Goal: Complete application form

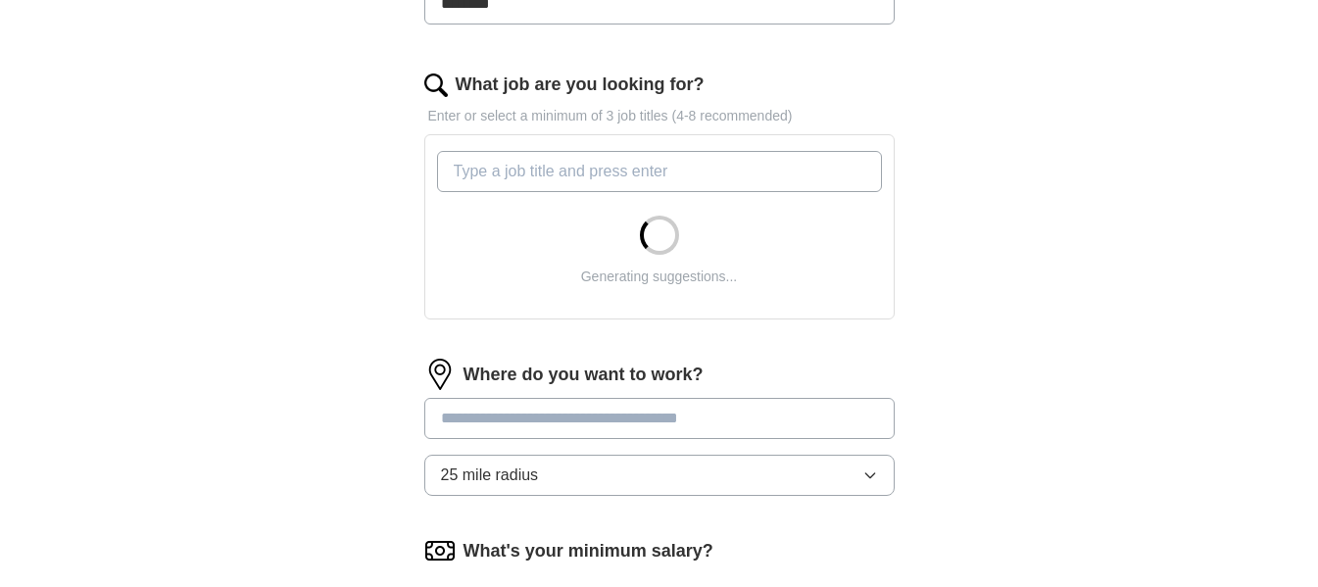
scroll to position [588, 0]
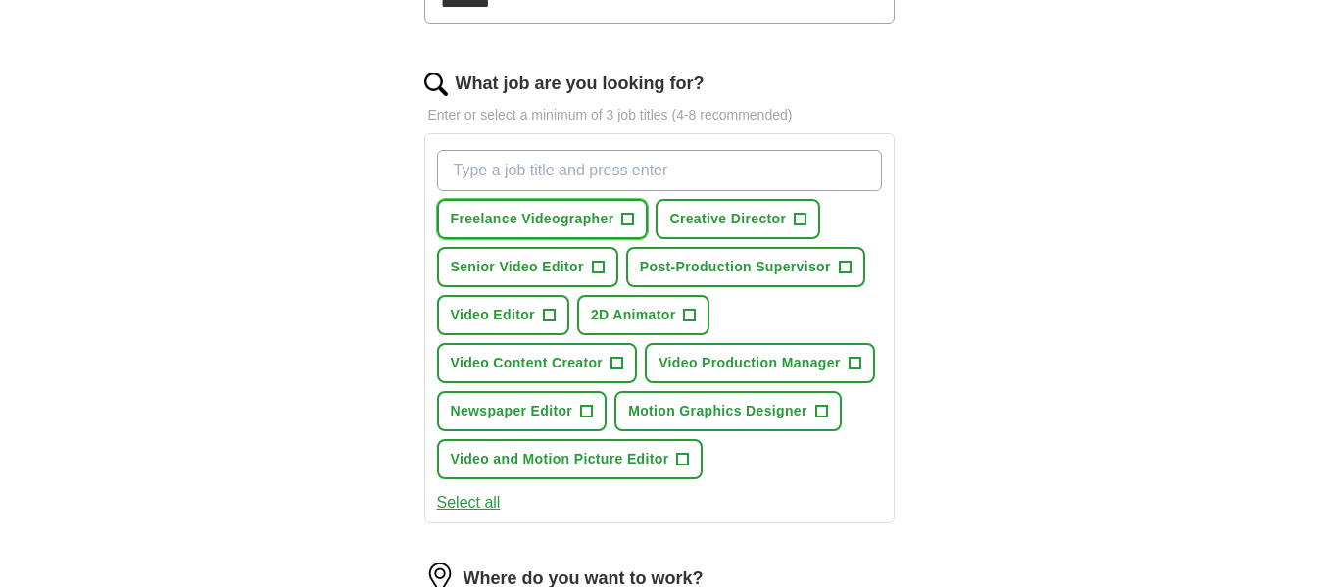
click at [564, 214] on span "Freelance Videographer" at bounding box center [533, 219] width 164 height 21
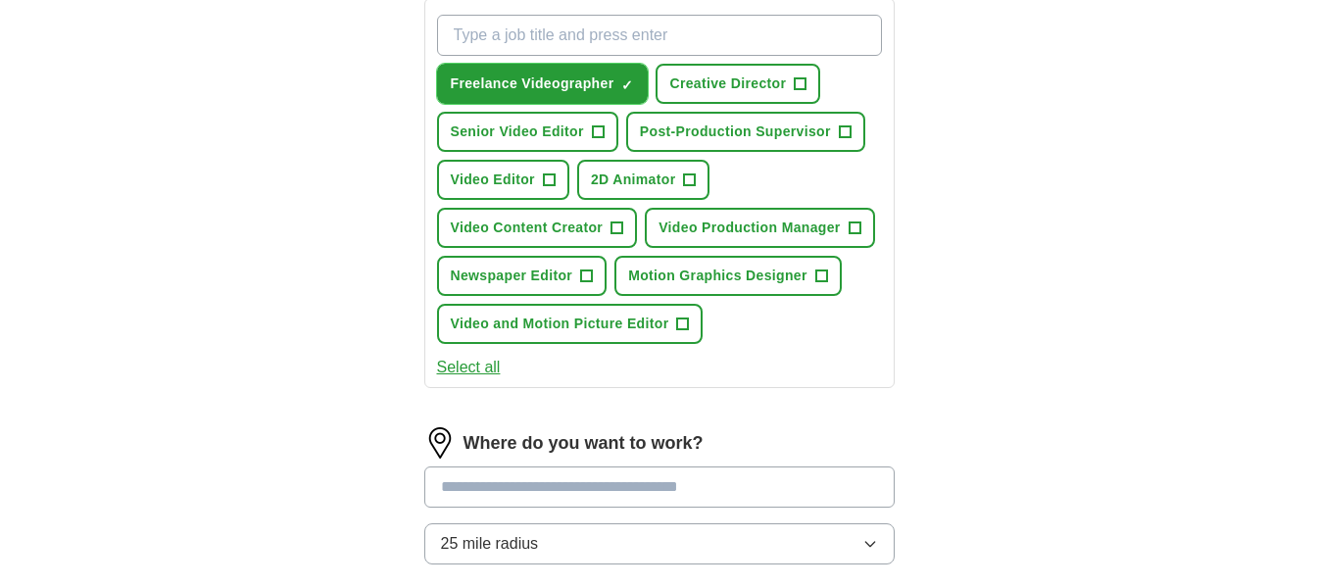
scroll to position [784, 0]
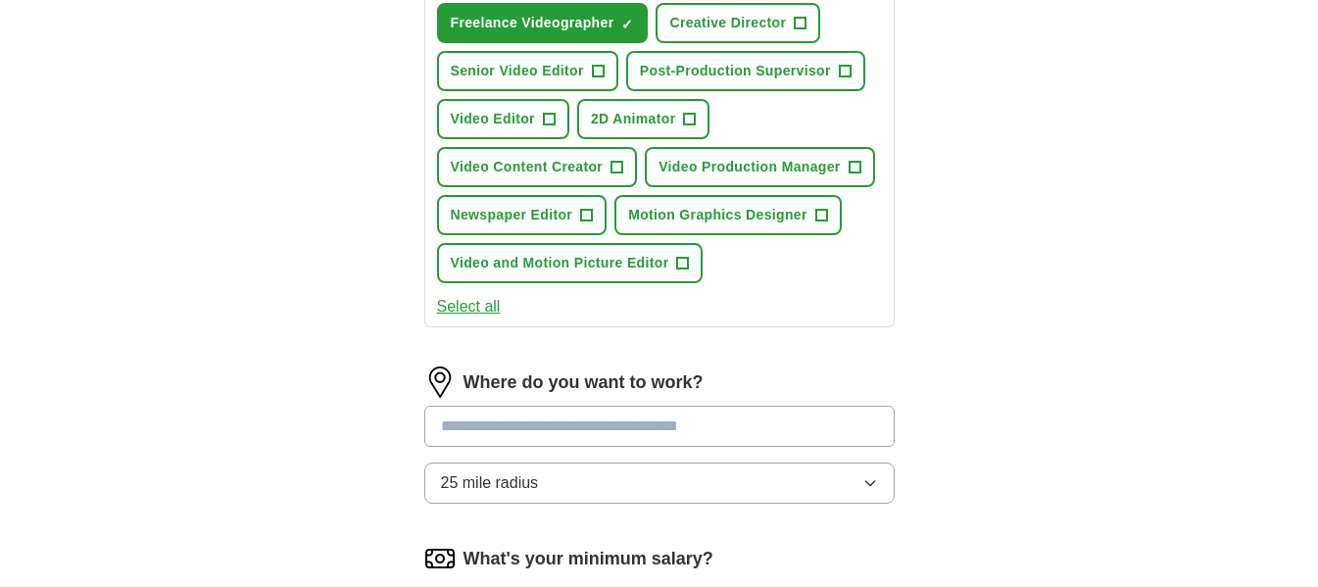
click at [470, 311] on button "Select all" at bounding box center [469, 307] width 64 height 24
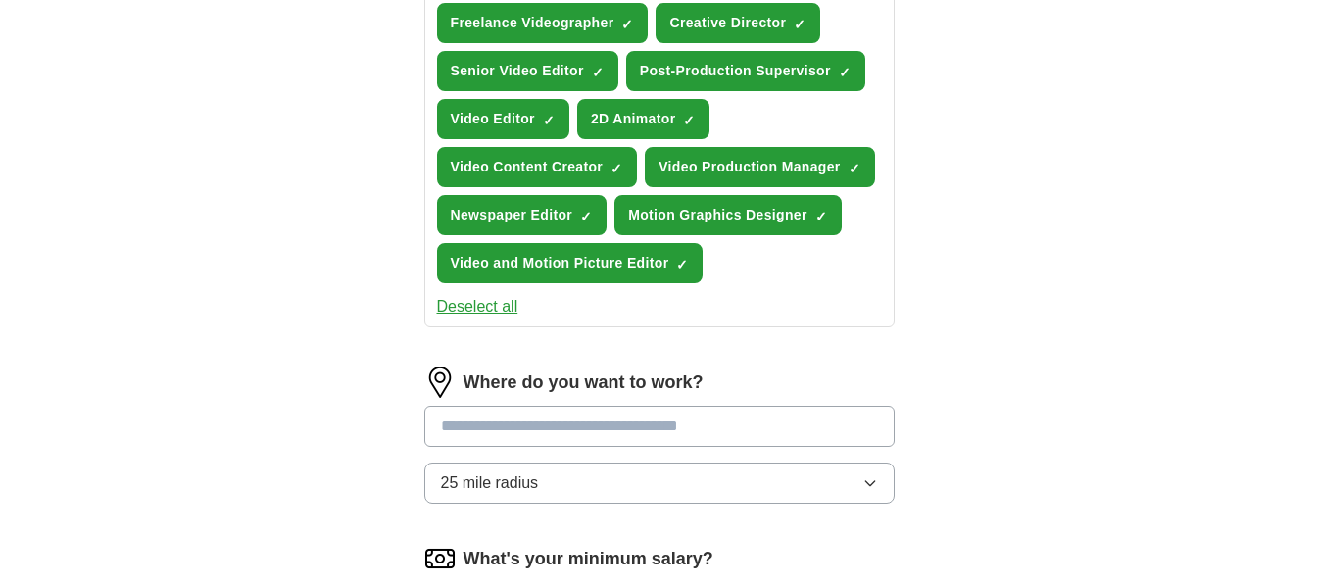
scroll to position [882, 0]
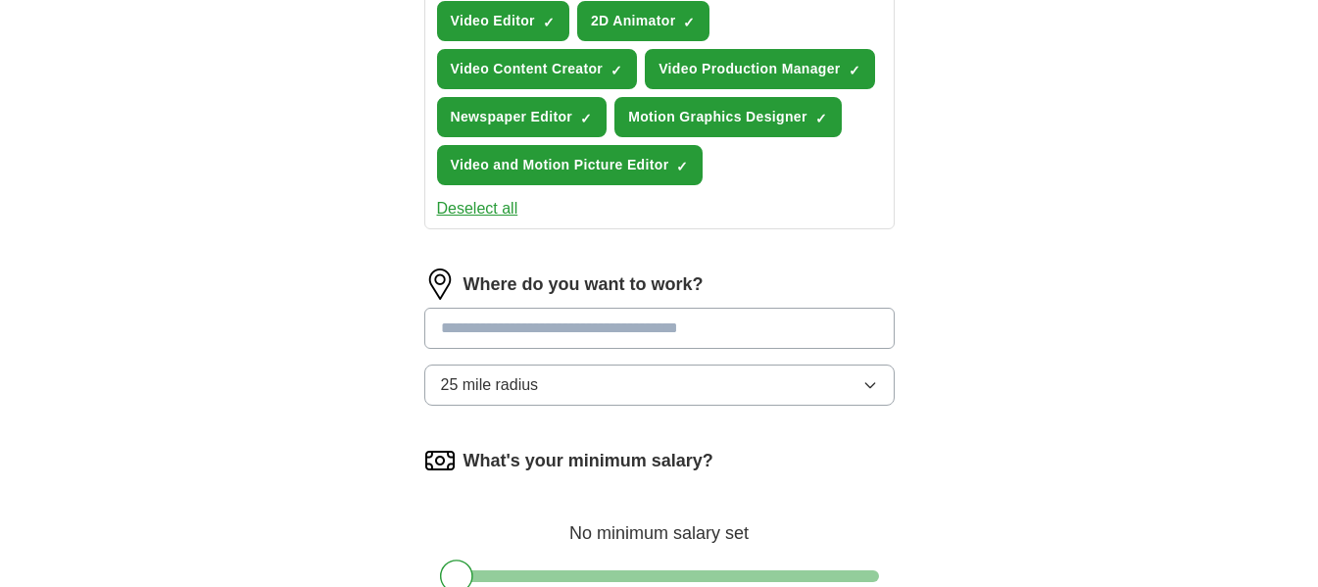
click at [540, 344] on input at bounding box center [659, 328] width 470 height 41
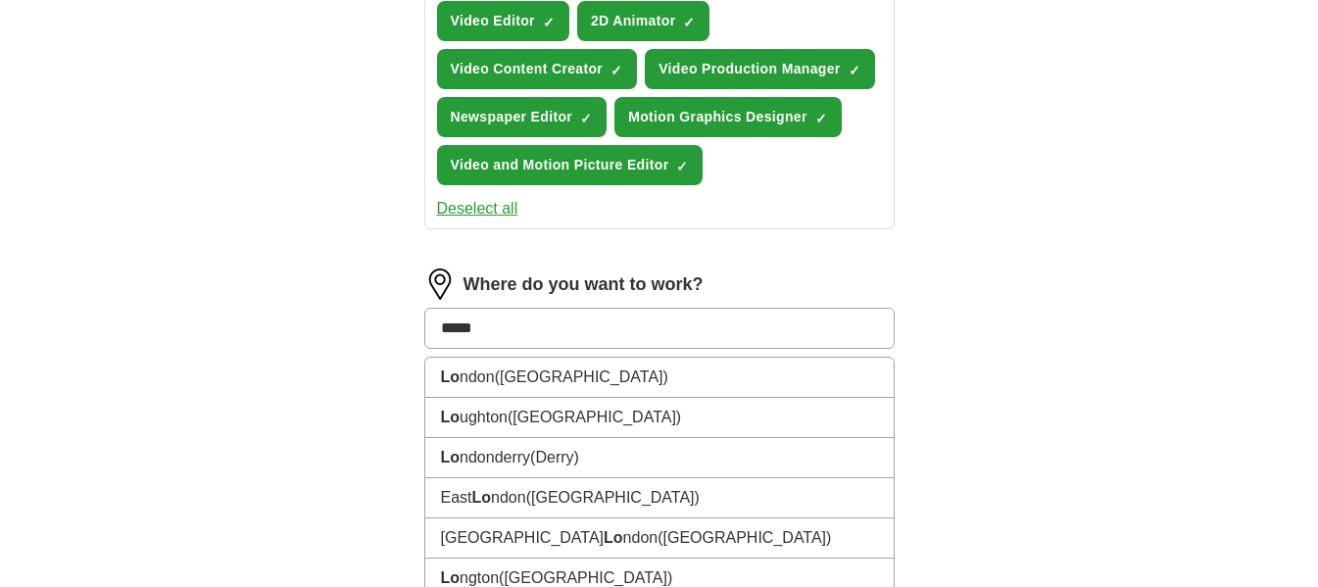
type input "******"
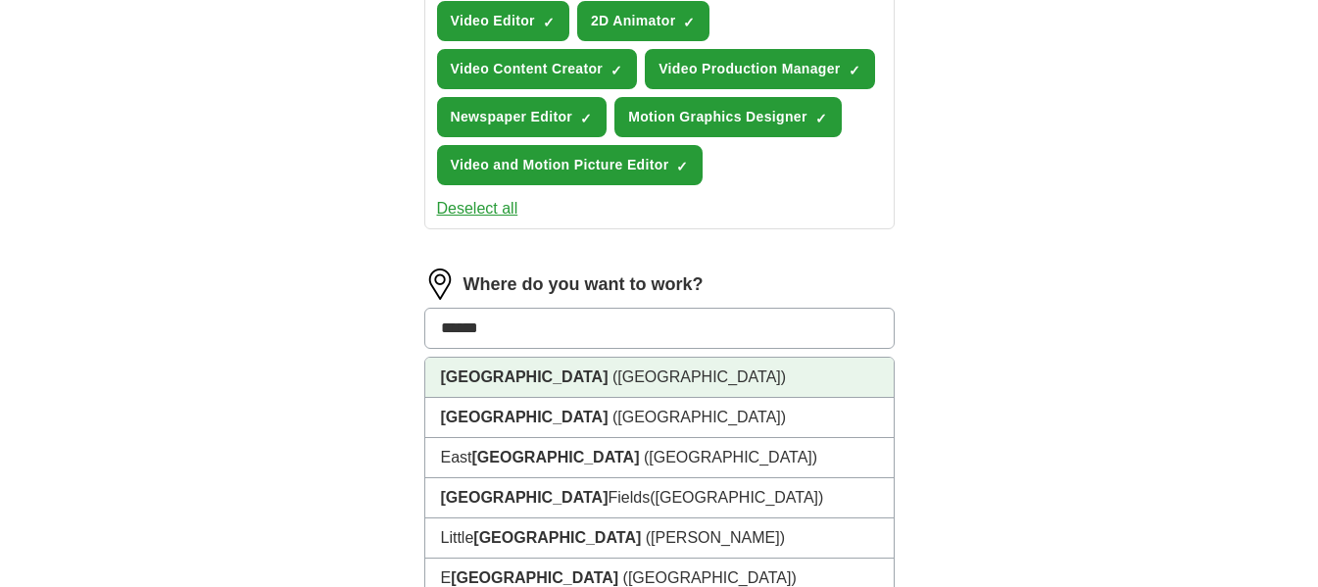
click at [613, 378] on span "([GEOGRAPHIC_DATA])" at bounding box center [699, 377] width 173 height 17
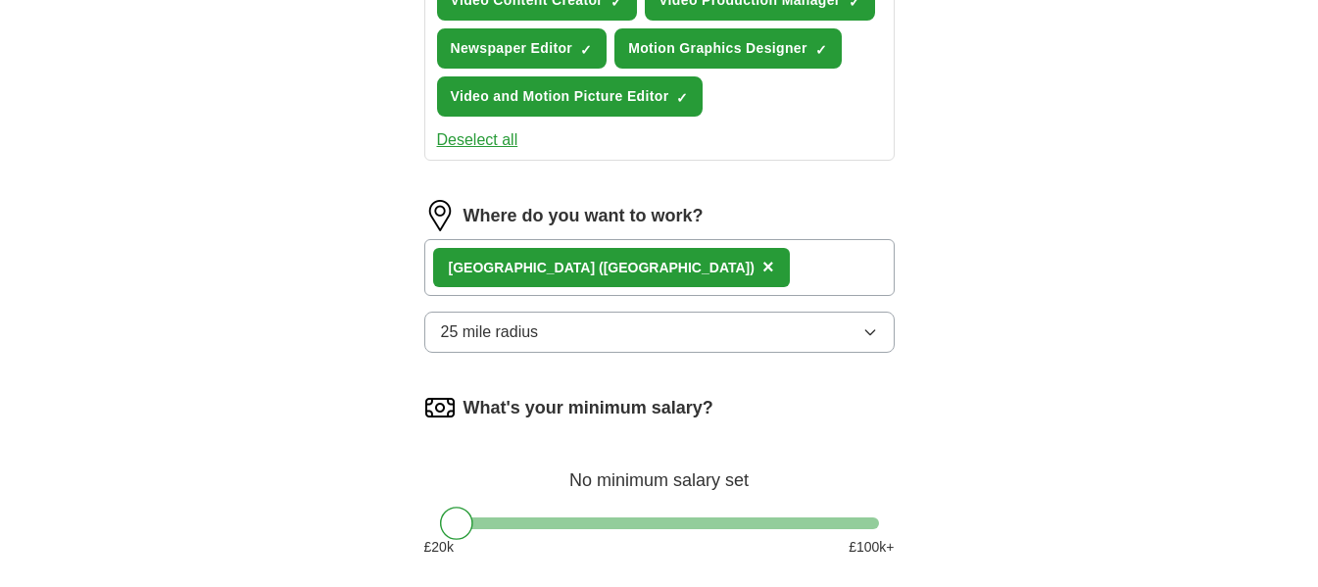
scroll to position [1078, 0]
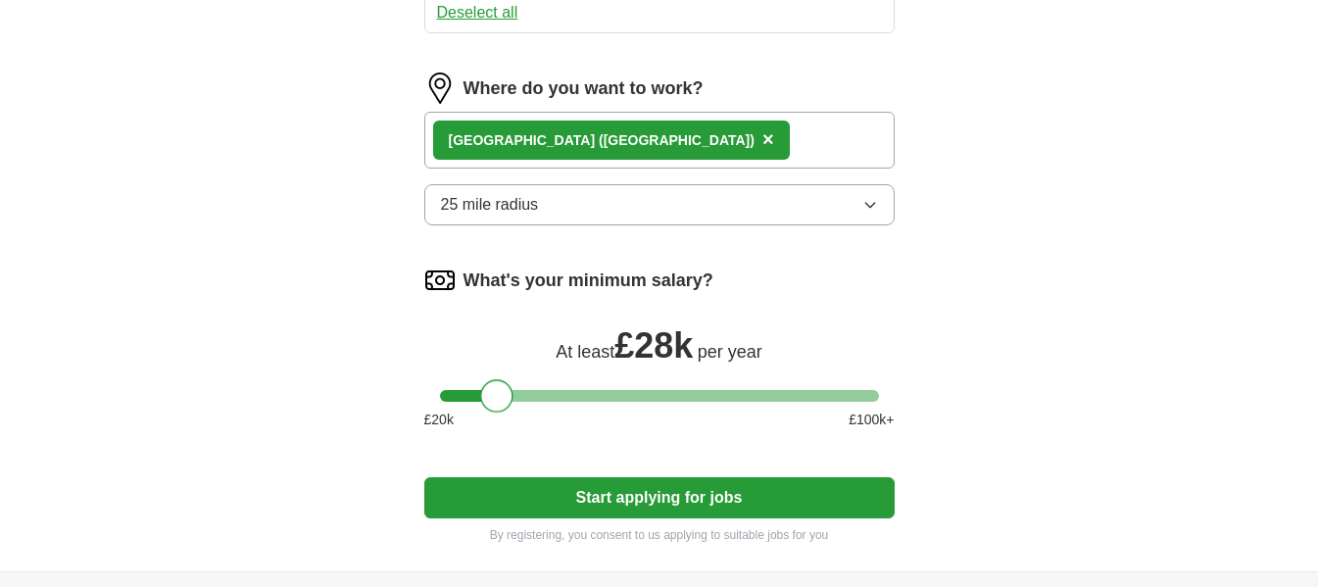
drag, startPoint x: 467, startPoint y: 406, endPoint x: 493, endPoint y: 426, distance: 33.5
click at [493, 426] on div "What's your minimum salary? At least £ 28k per year £ 20 k £ 100 k+" at bounding box center [659, 355] width 470 height 181
click at [562, 502] on button "Start applying for jobs" at bounding box center [659, 497] width 470 height 41
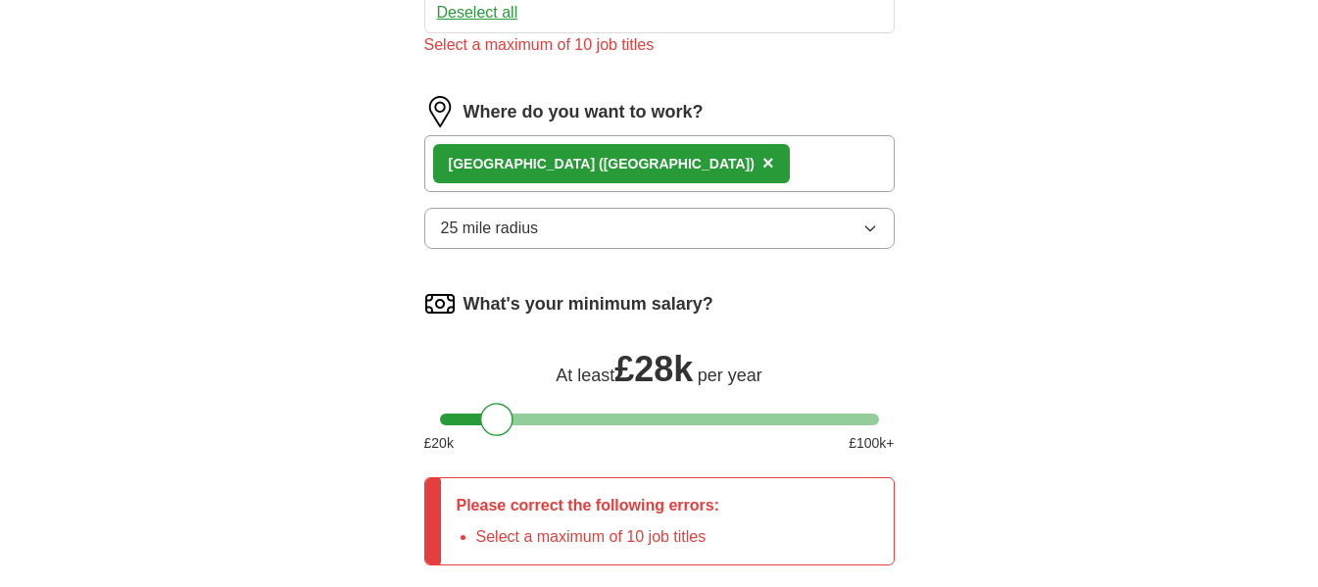
scroll to position [882, 0]
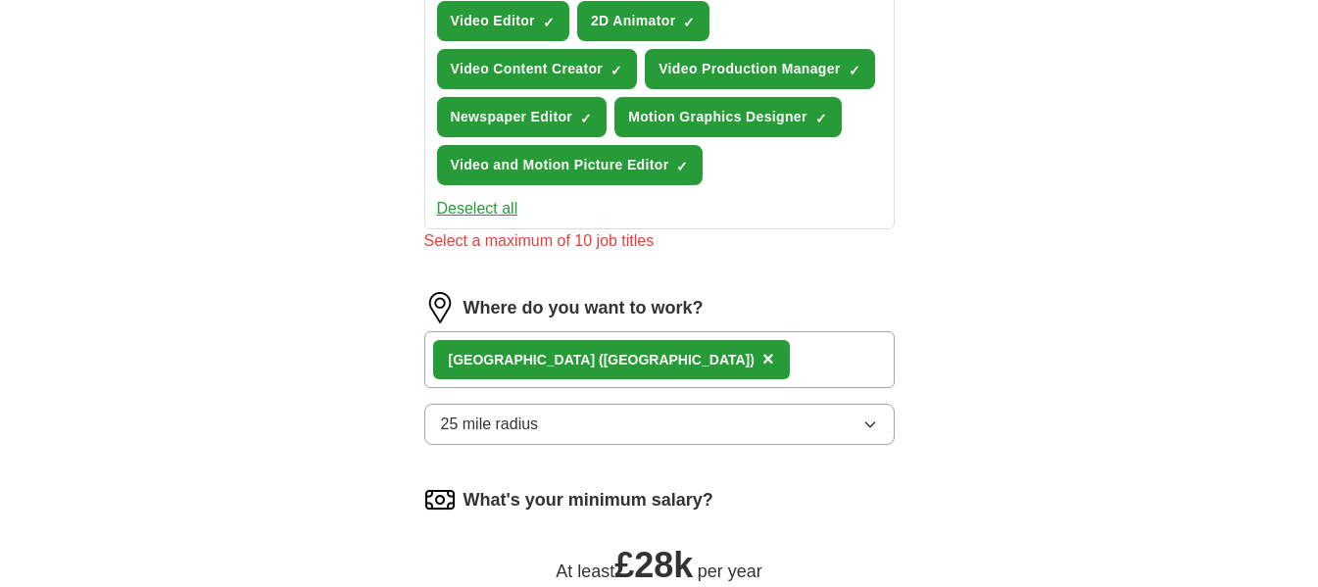
click at [570, 237] on div "Select a maximum of 10 job titles" at bounding box center [659, 241] width 470 height 24
click at [478, 212] on button "Deselect all" at bounding box center [477, 209] width 81 height 24
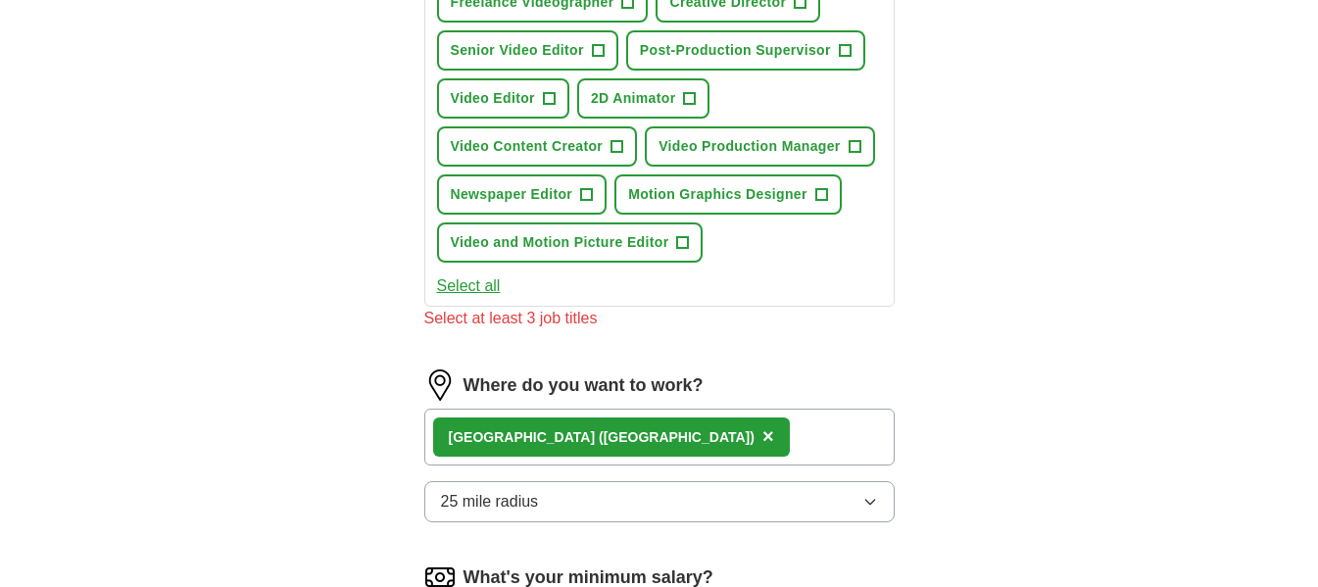
scroll to position [686, 0]
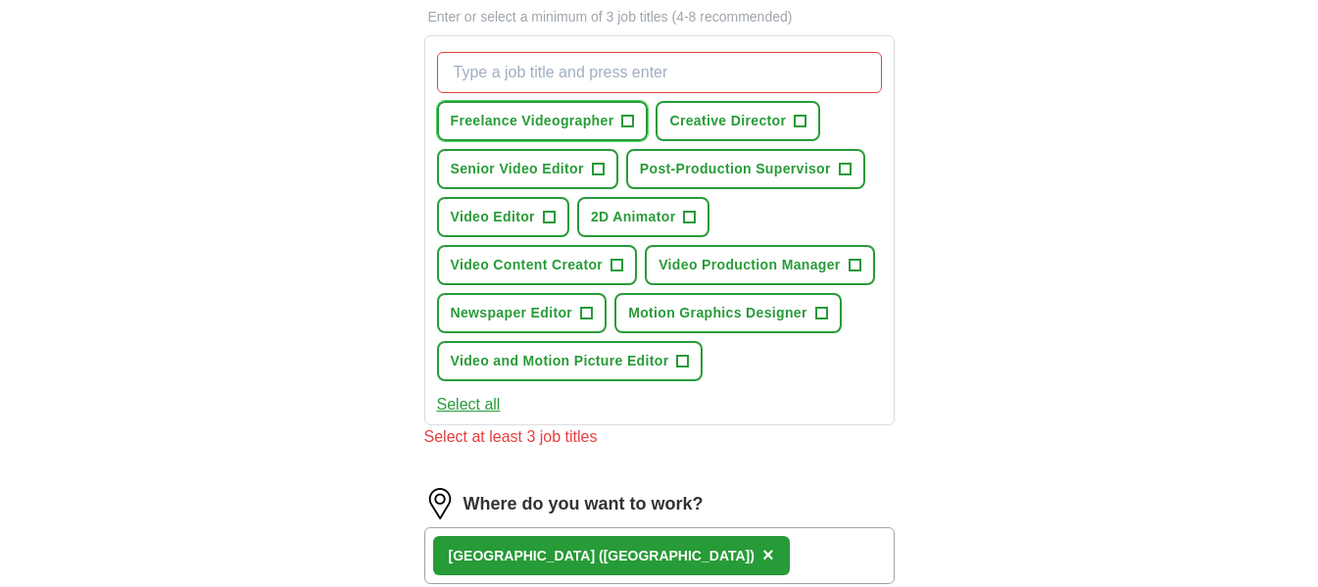
click at [581, 135] on button "Freelance Videographer +" at bounding box center [543, 121] width 212 height 40
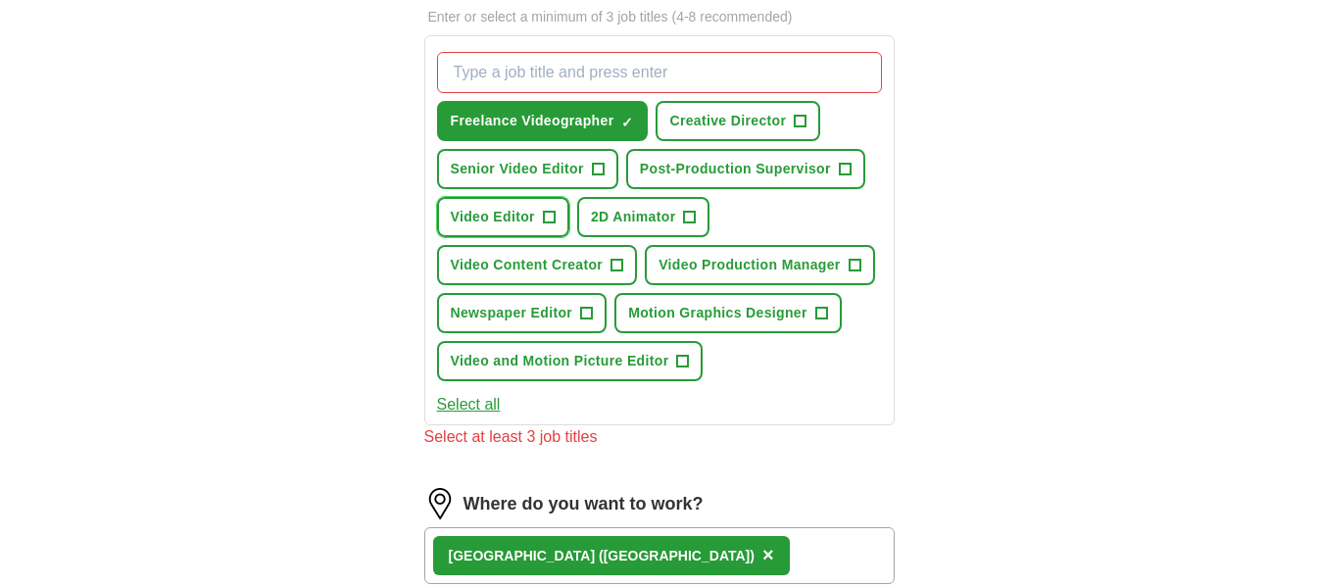
click at [538, 217] on button "Video Editor +" at bounding box center [503, 217] width 132 height 40
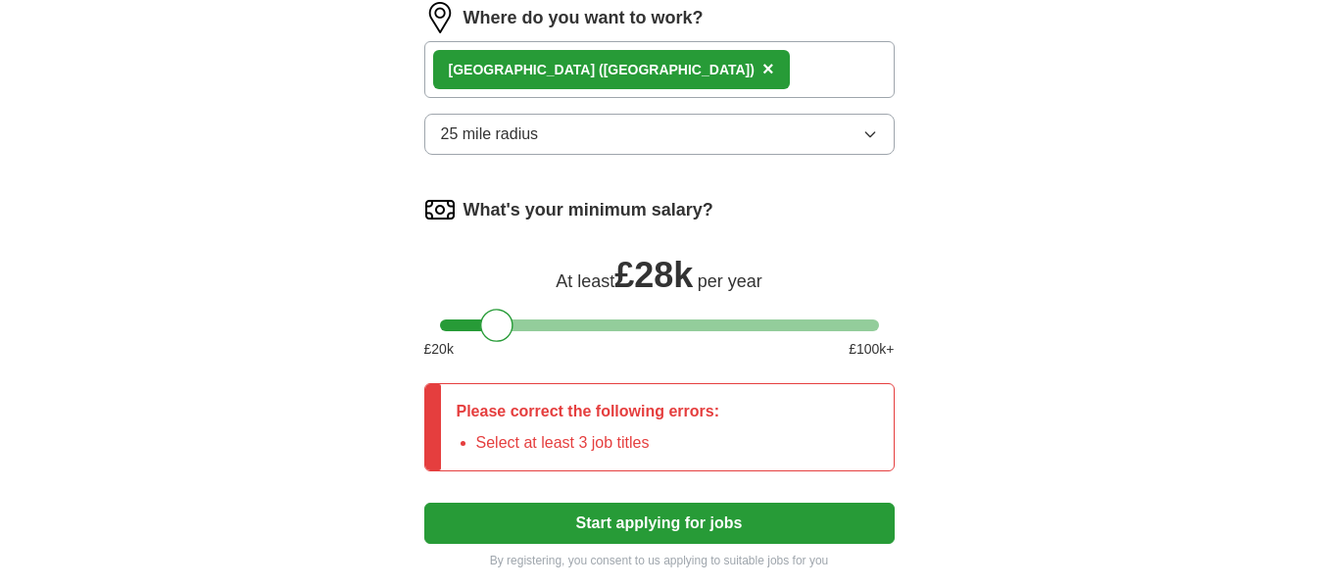
scroll to position [1176, 0]
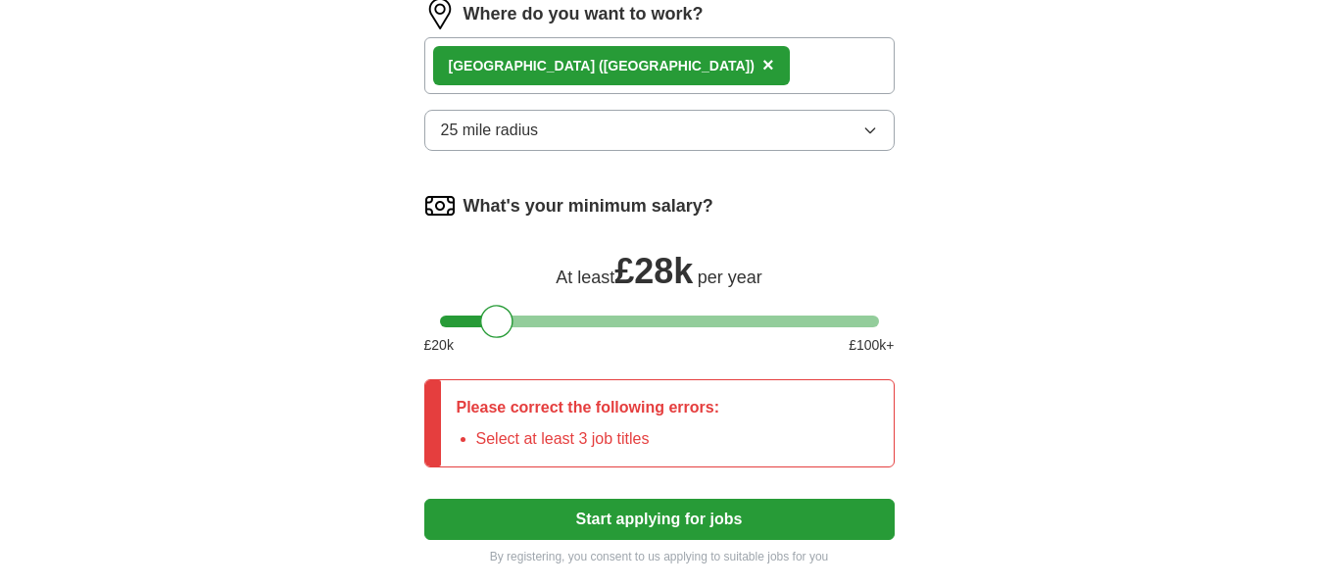
click at [565, 515] on button "Start applying for jobs" at bounding box center [659, 519] width 470 height 41
click at [619, 527] on button "Start applying for jobs" at bounding box center [659, 519] width 470 height 41
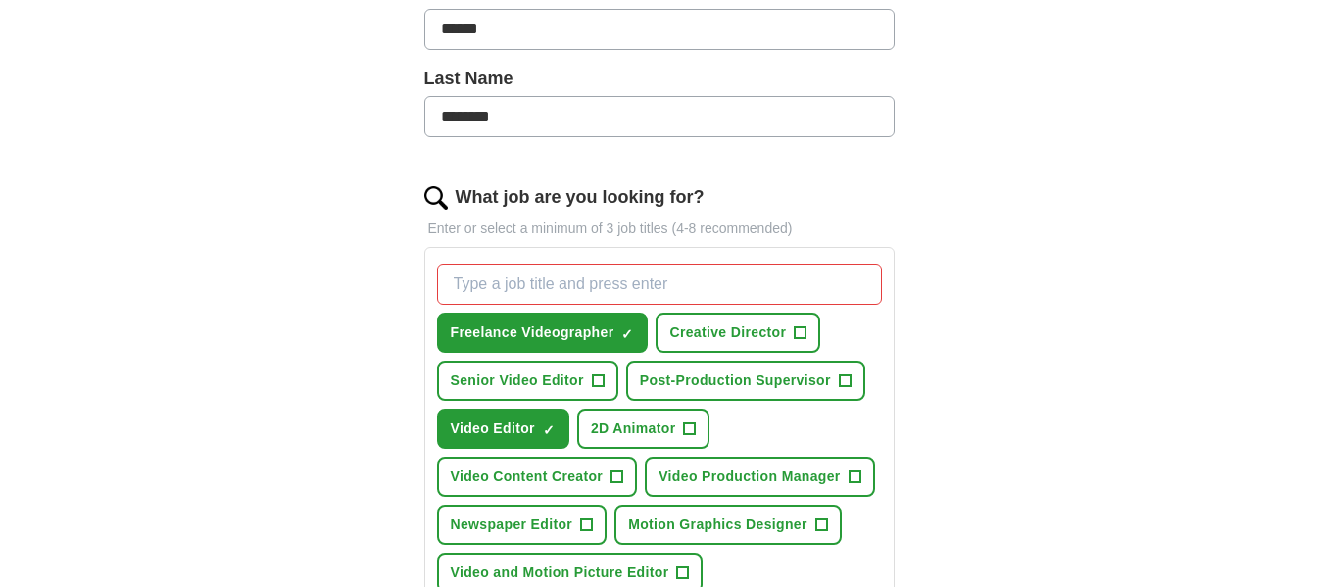
scroll to position [588, 0]
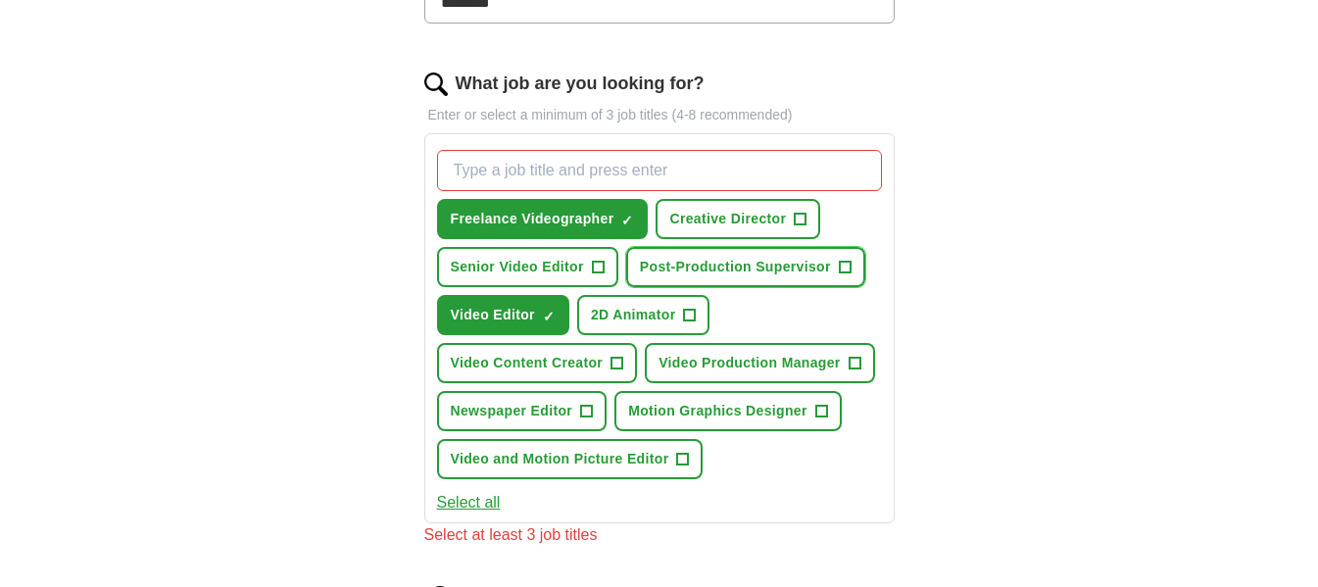
click at [743, 260] on span "Post-Production Supervisor" at bounding box center [735, 267] width 191 height 21
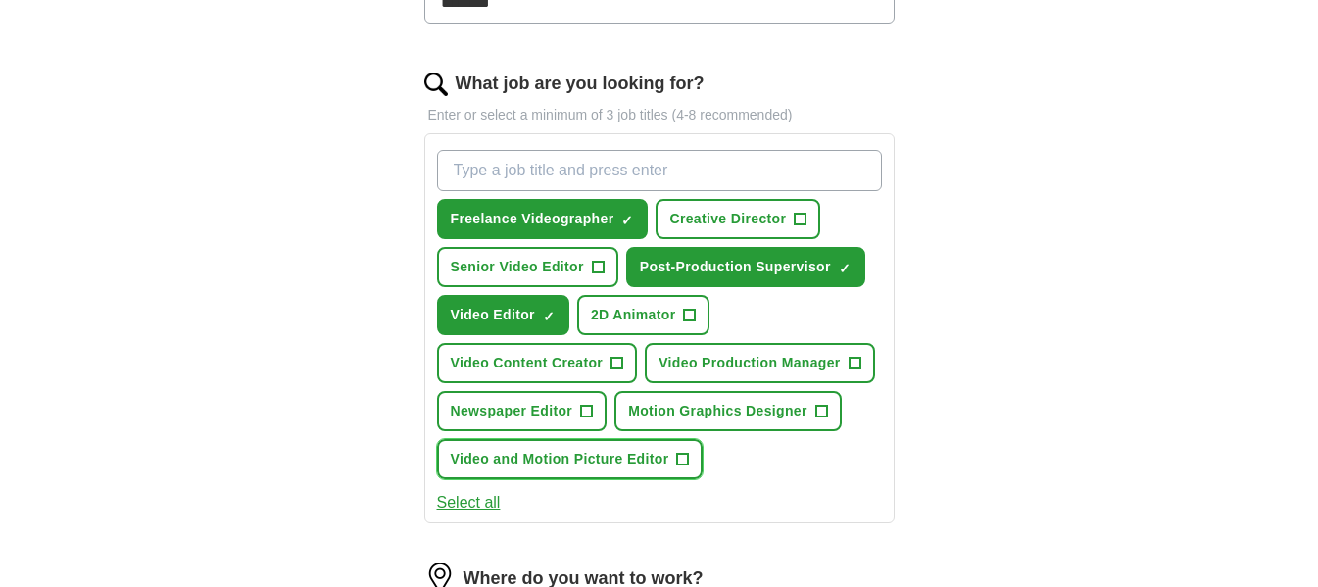
click at [667, 458] on span "Video and Motion Picture Editor" at bounding box center [560, 459] width 219 height 21
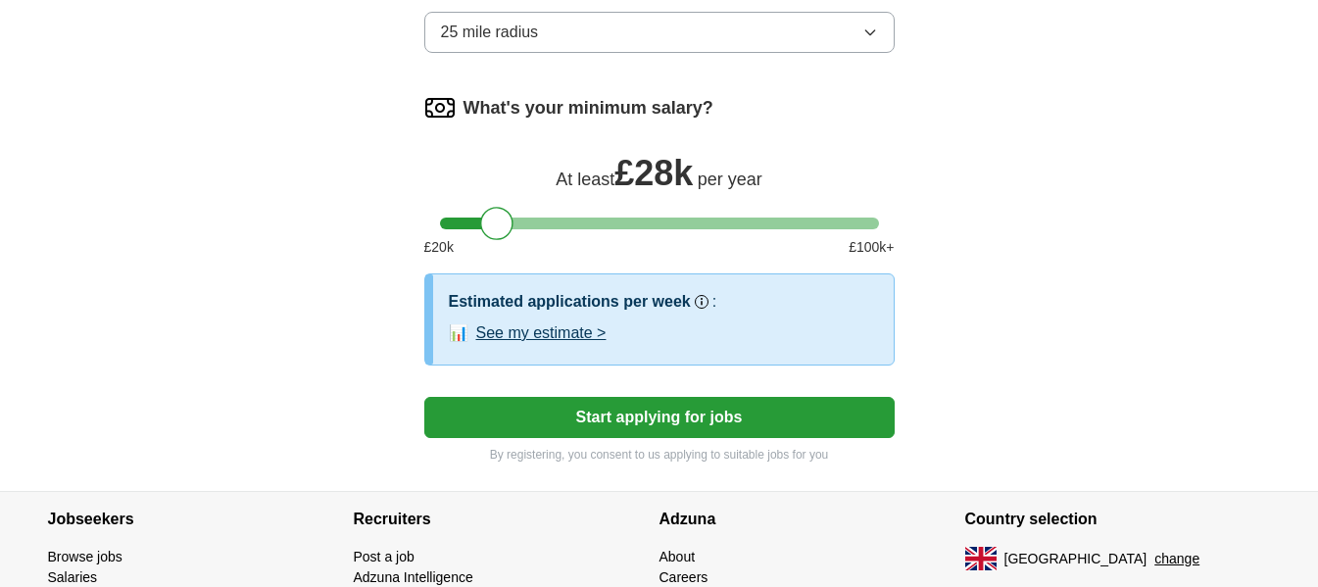
scroll to position [1274, 0]
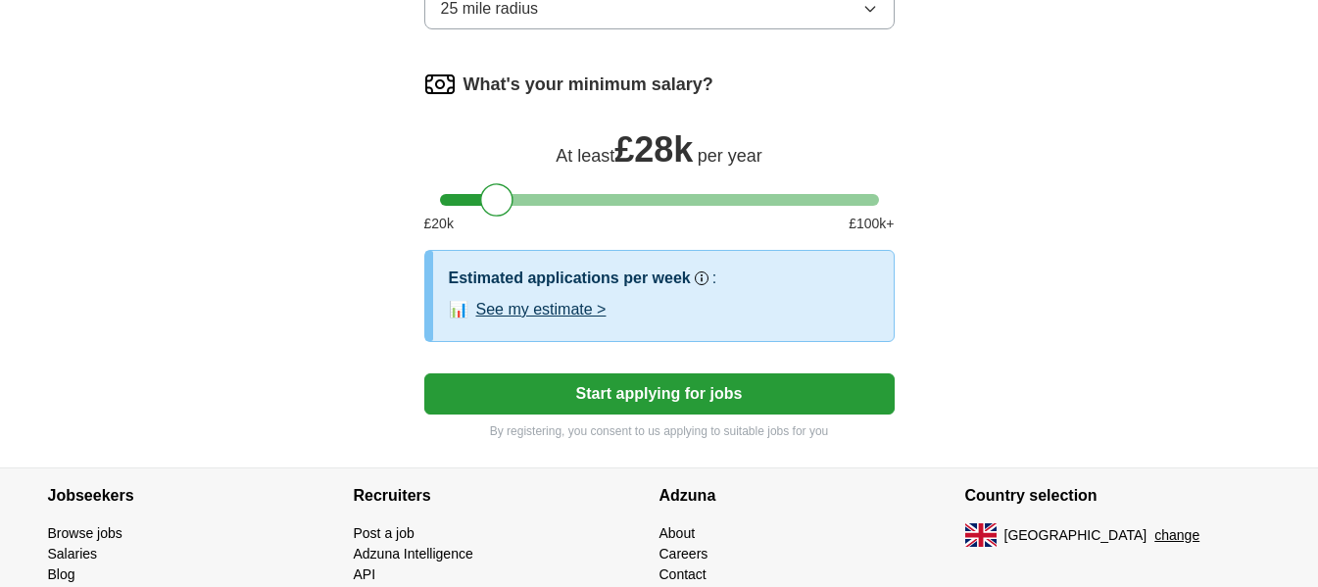
click at [523, 390] on button "Start applying for jobs" at bounding box center [659, 393] width 470 height 41
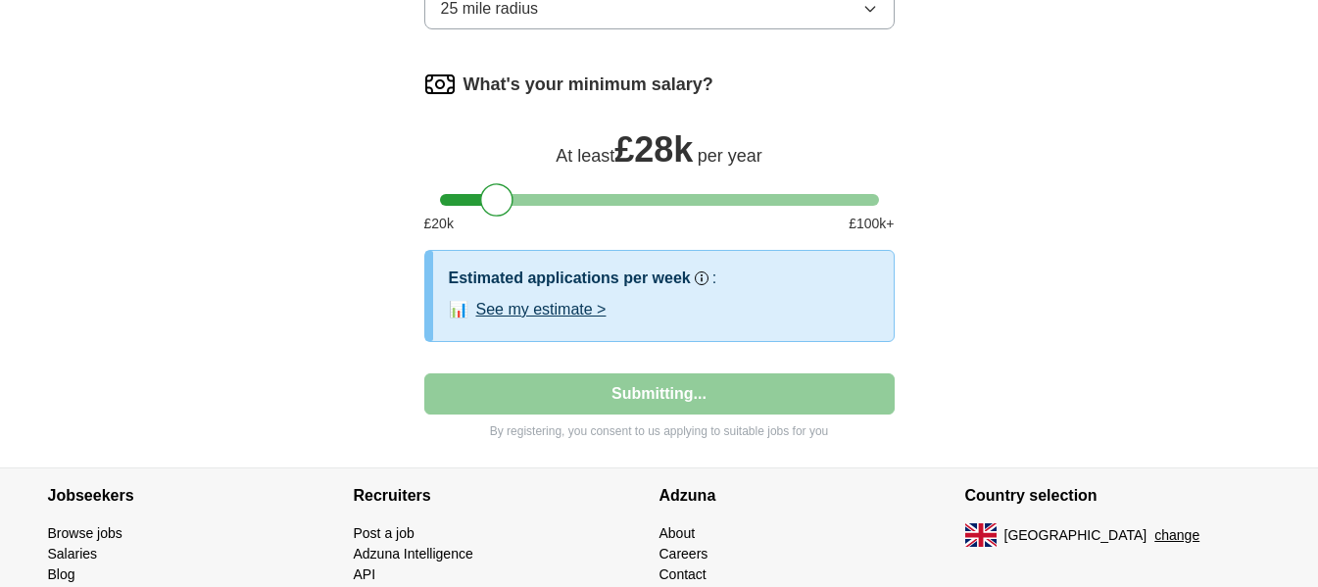
select select "**"
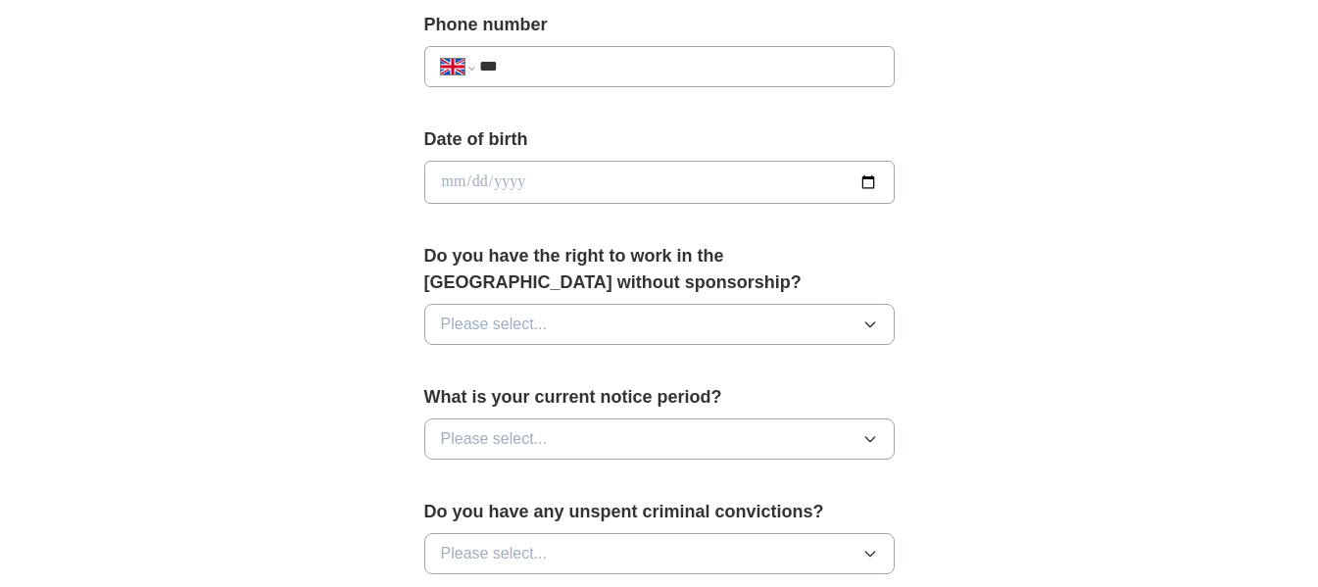
scroll to position [784, 0]
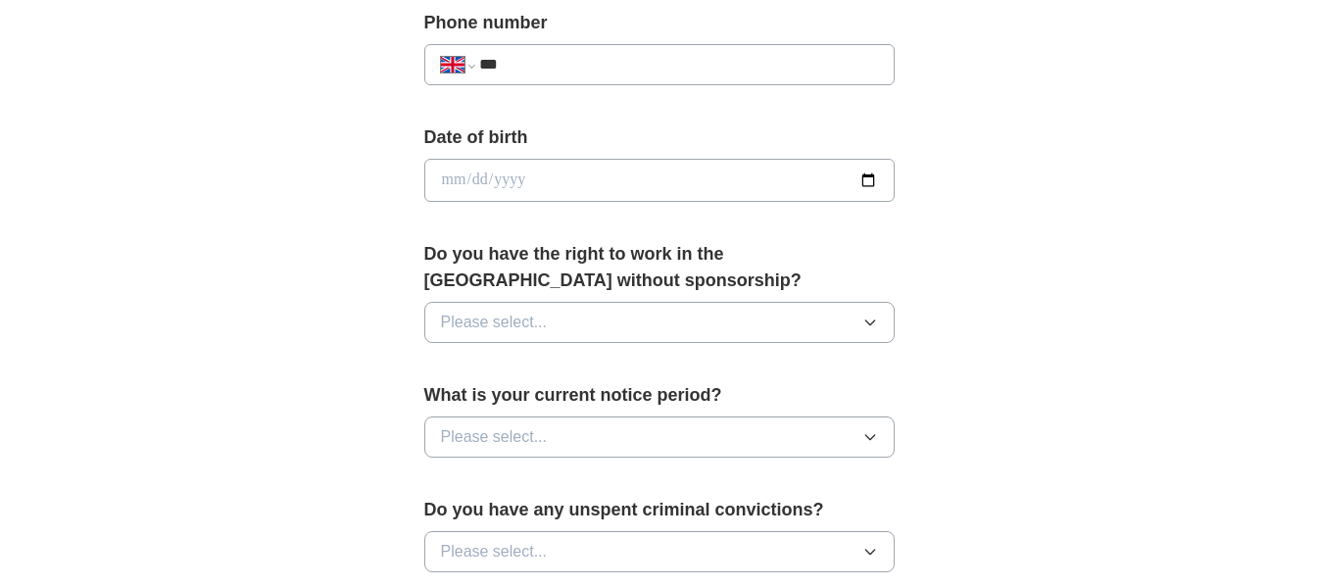
click at [465, 322] on span "Please select..." at bounding box center [494, 323] width 107 height 24
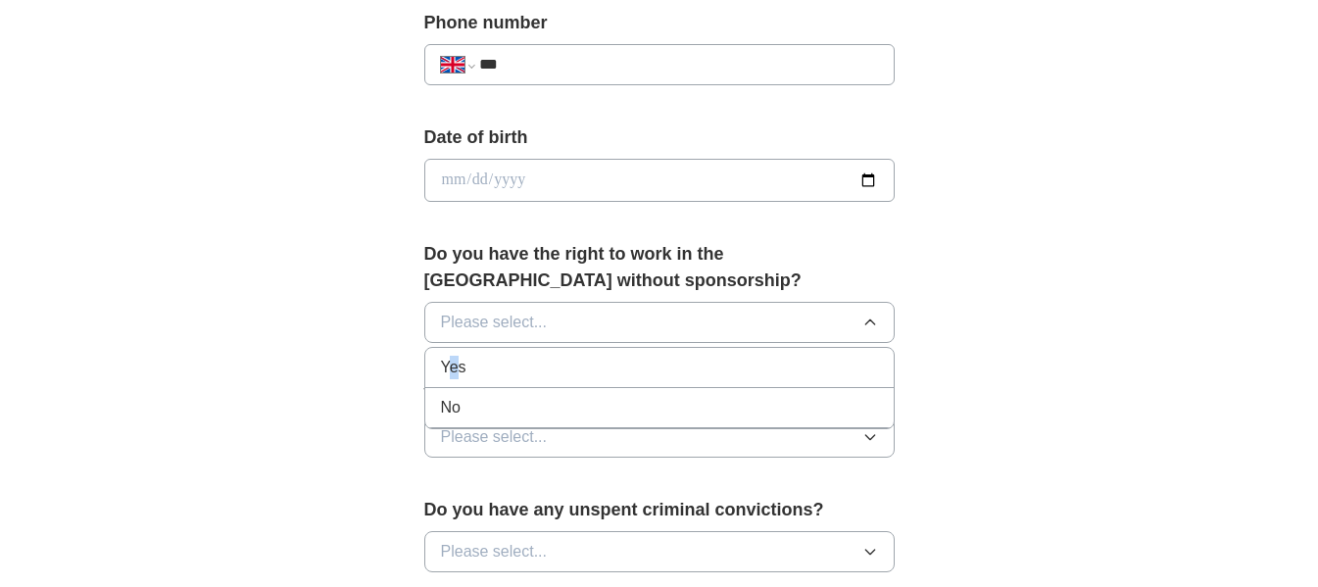
click at [457, 374] on span "Yes" at bounding box center [453, 368] width 25 height 24
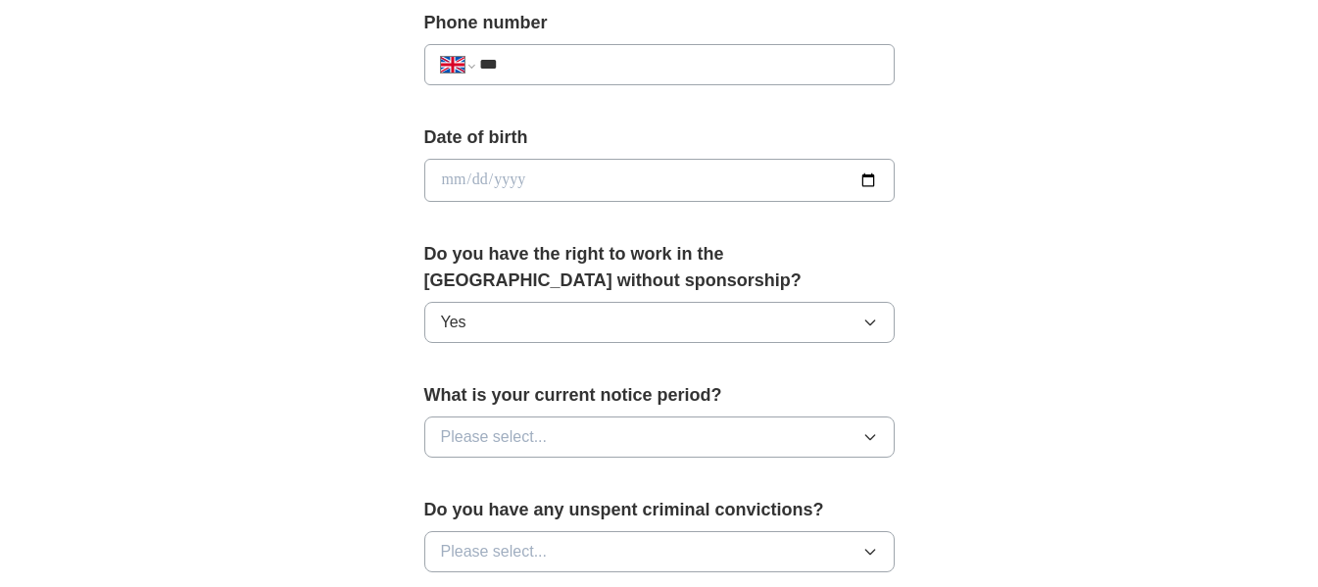
click at [496, 439] on span "Please select..." at bounding box center [494, 437] width 107 height 24
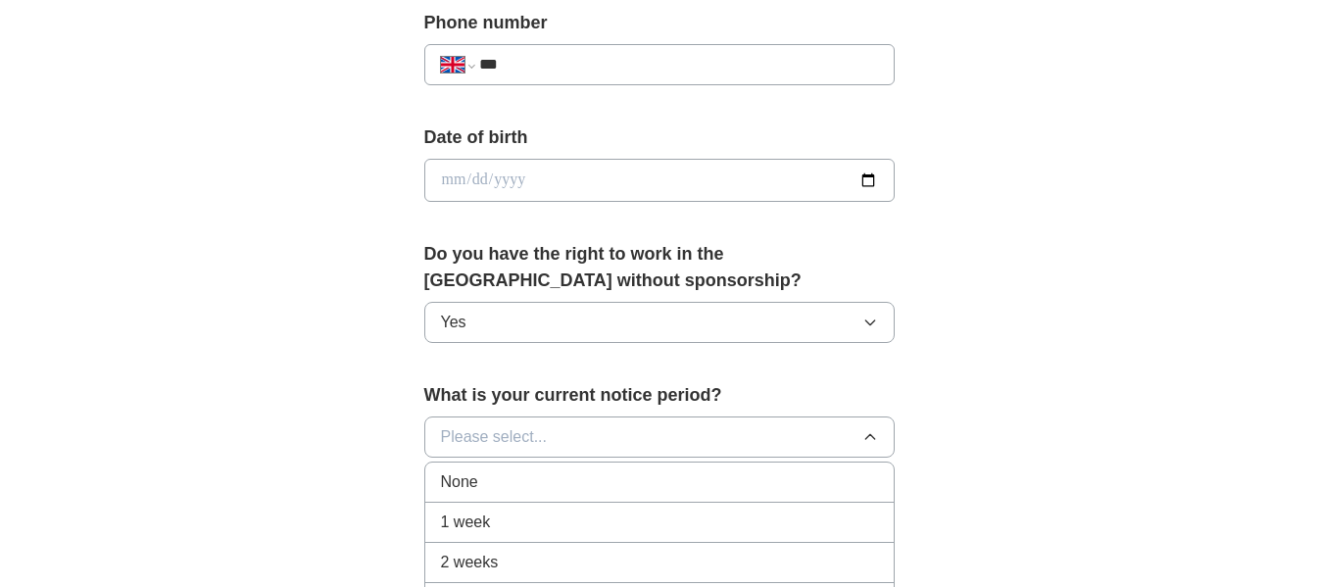
click at [473, 514] on span "1 week" at bounding box center [466, 523] width 50 height 24
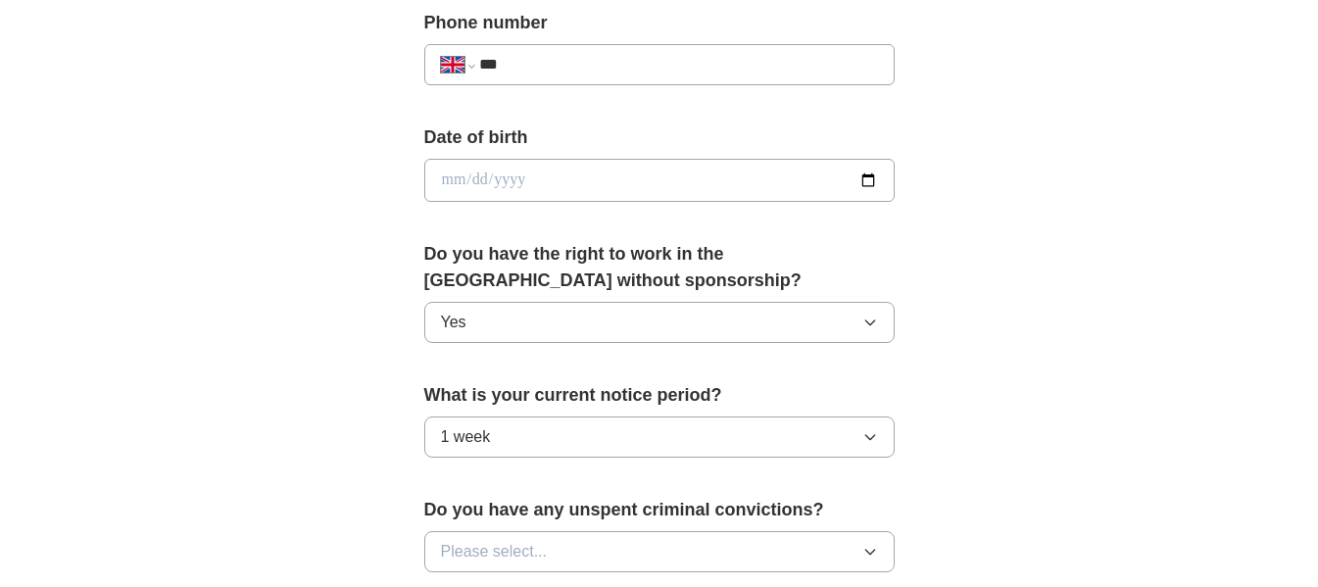
scroll to position [882, 0]
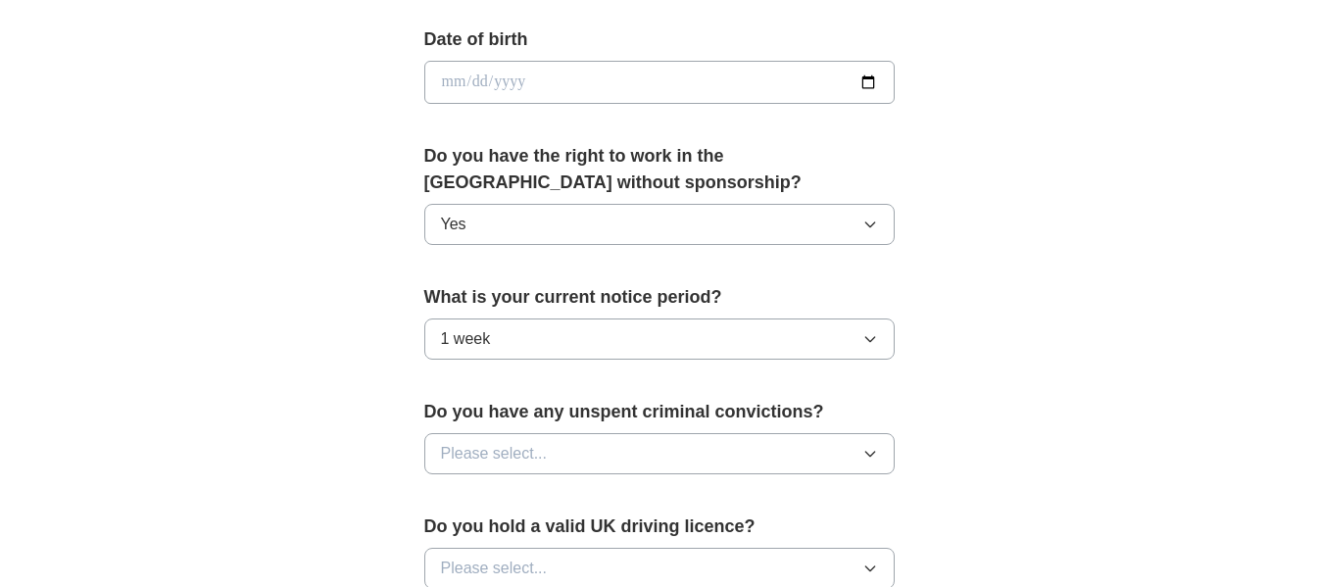
click at [506, 450] on span "Please select..." at bounding box center [494, 454] width 107 height 24
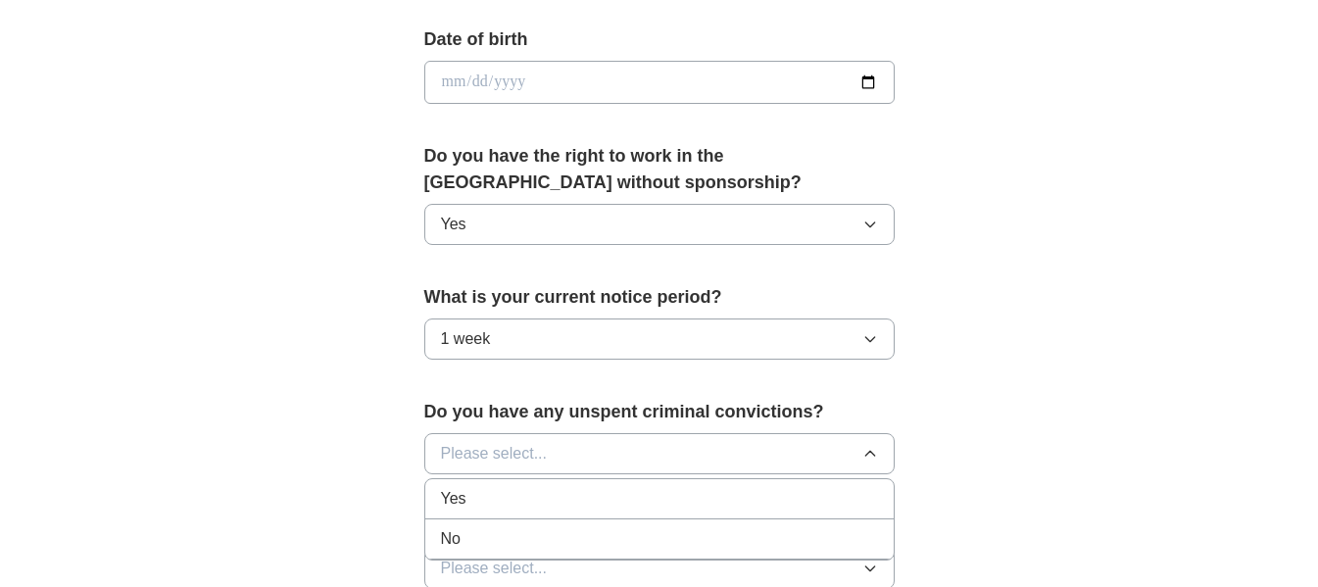
click at [472, 530] on div "No" at bounding box center [659, 539] width 437 height 24
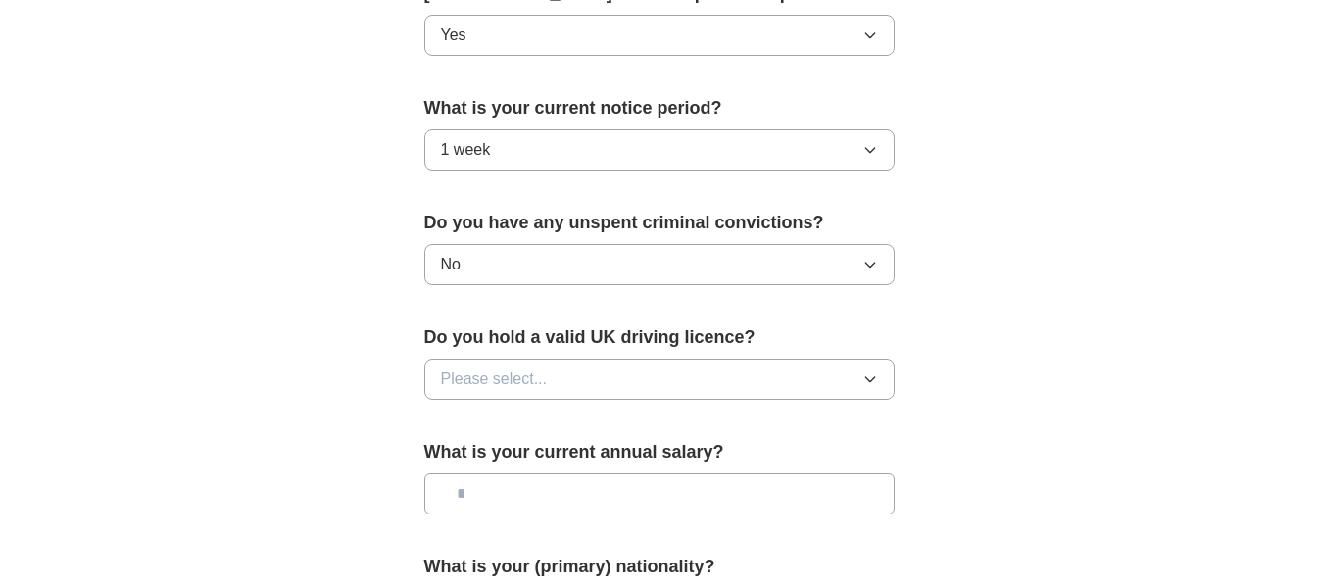
scroll to position [1078, 0]
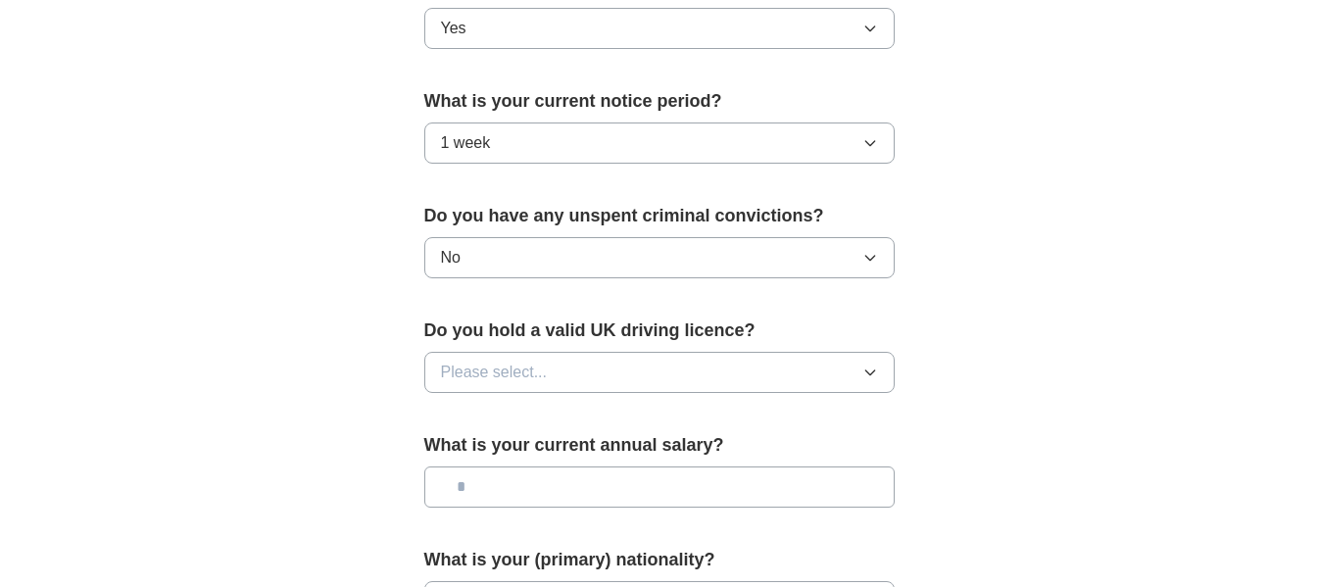
click at [442, 362] on span "Please select..." at bounding box center [494, 373] width 107 height 24
click at [470, 464] on div "No" at bounding box center [659, 458] width 437 height 24
click at [483, 483] on input "text" at bounding box center [659, 487] width 470 height 41
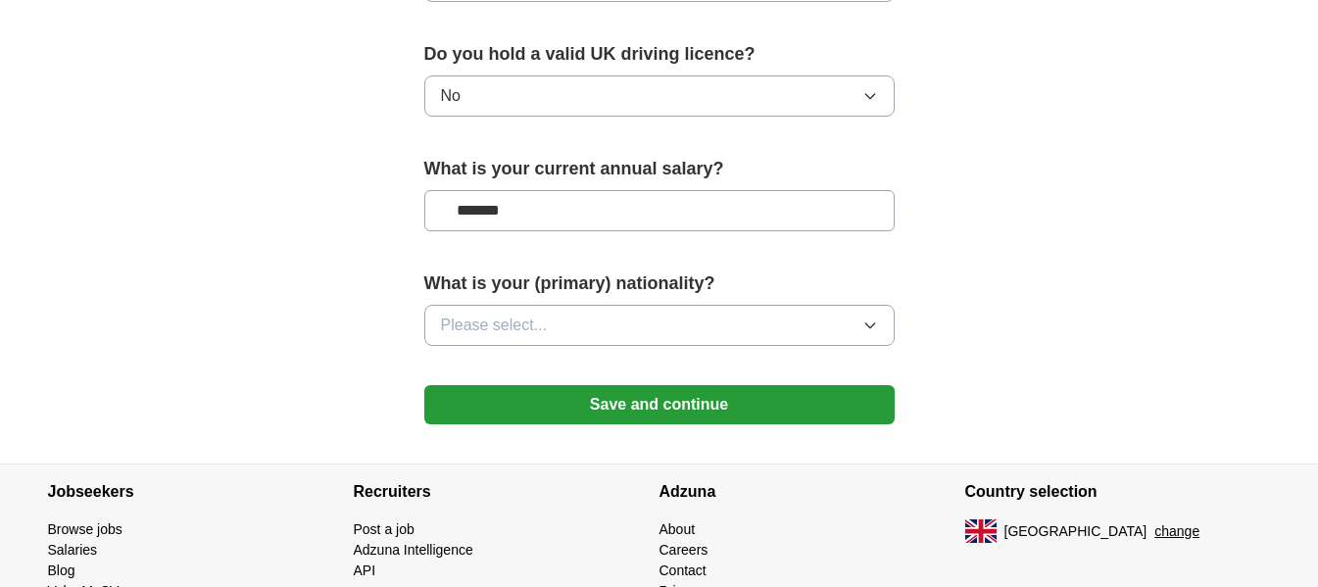
scroll to position [1450, 0]
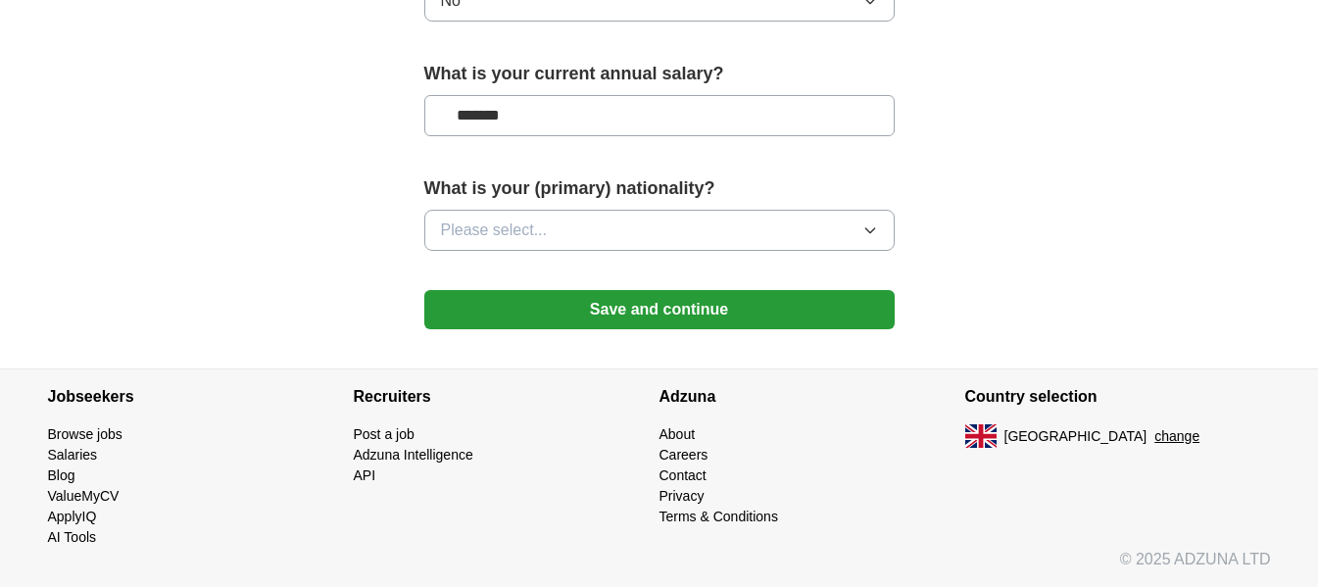
type input "*******"
drag, startPoint x: 465, startPoint y: 198, endPoint x: 465, endPoint y: 213, distance: 14.7
click at [465, 203] on div "What is your (primary) nationality? Please select..." at bounding box center [659, 220] width 470 height 91
click at [466, 215] on button "Please select..." at bounding box center [659, 230] width 470 height 41
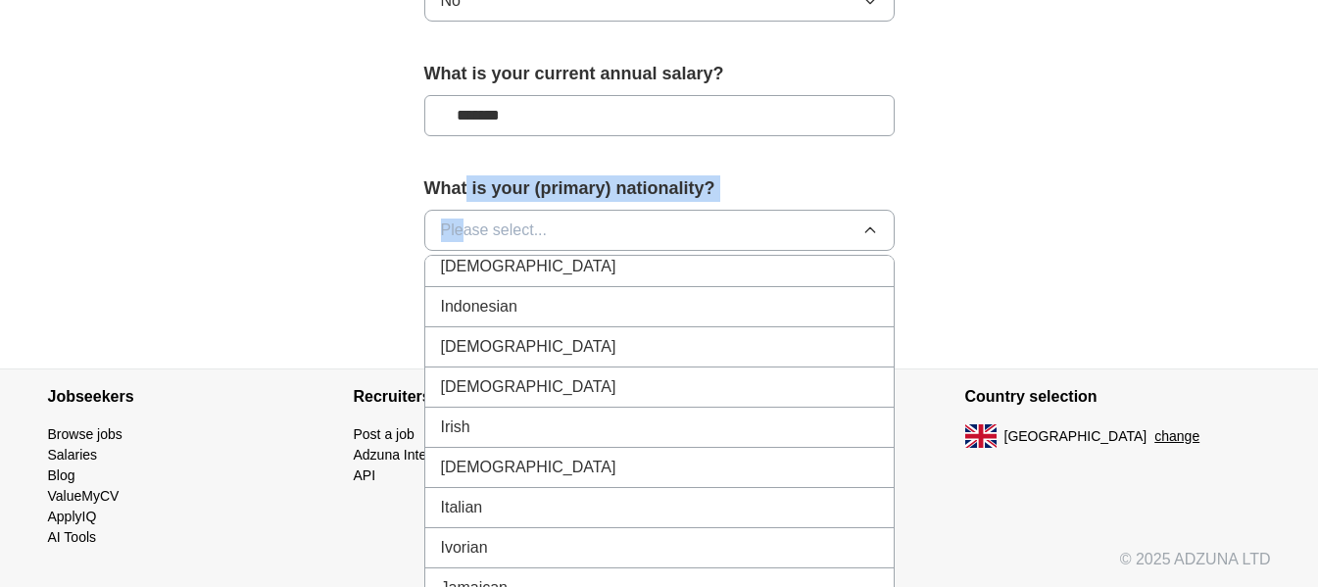
scroll to position [3235, 0]
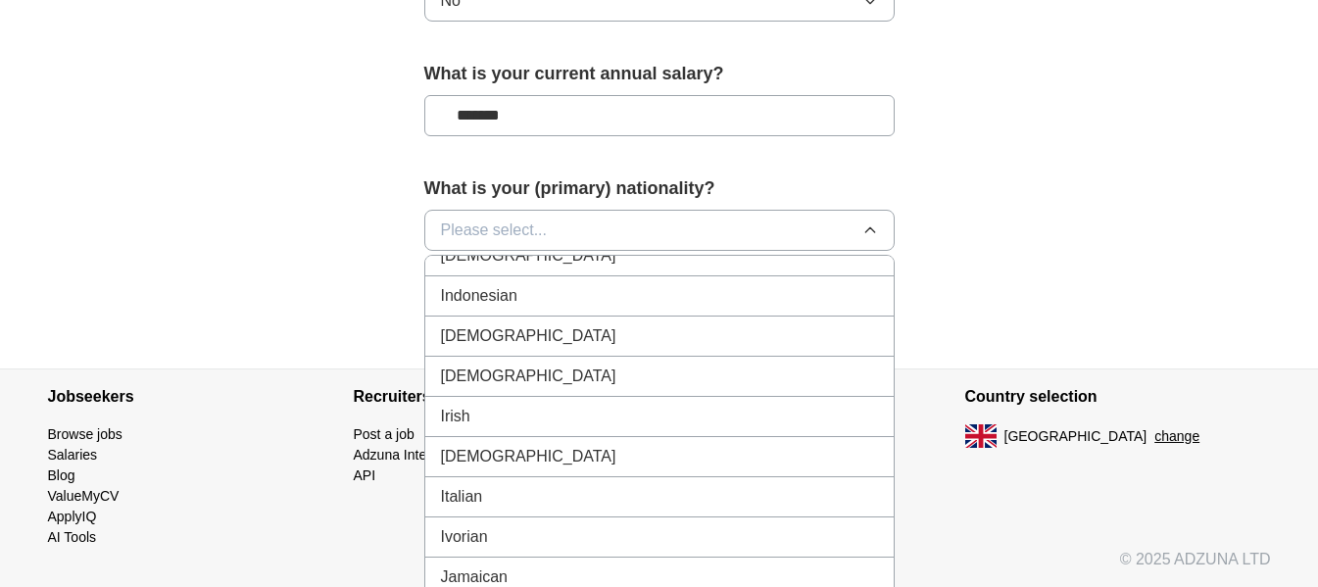
click at [450, 485] on span "Italian" at bounding box center [462, 497] width 42 height 24
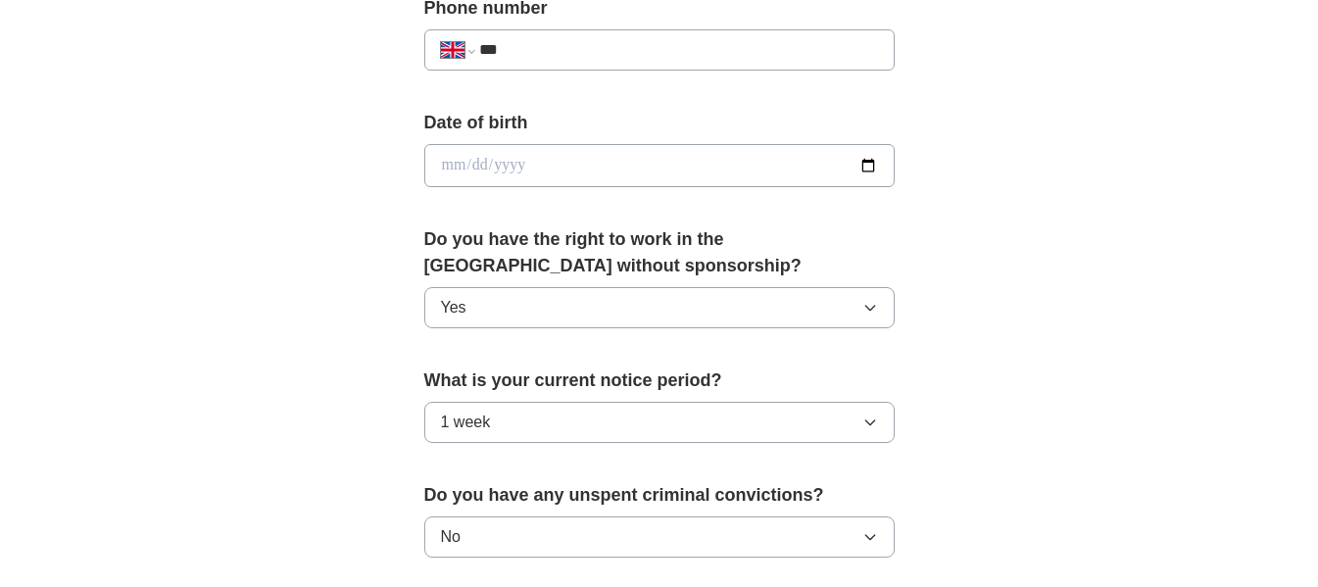
scroll to position [764, 0]
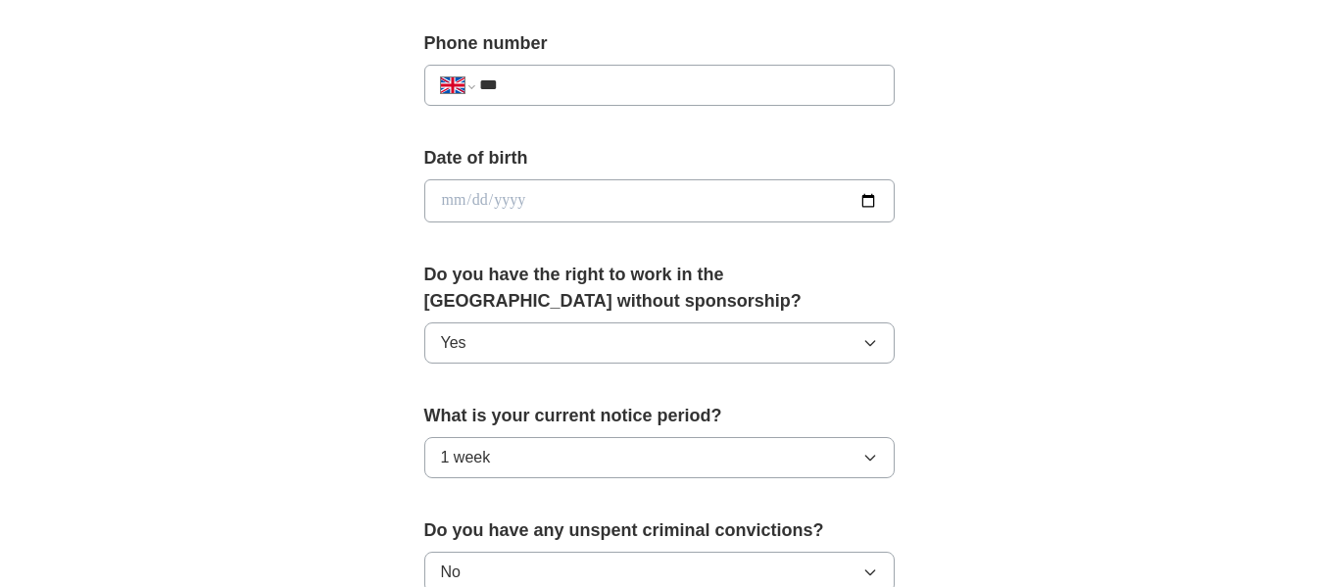
click at [444, 195] on input "date" at bounding box center [659, 200] width 470 height 43
type input "**********"
click at [458, 85] on select "**********" at bounding box center [457, 86] width 33 height 24
select select "**"
click at [441, 74] on select "**********" at bounding box center [457, 86] width 33 height 24
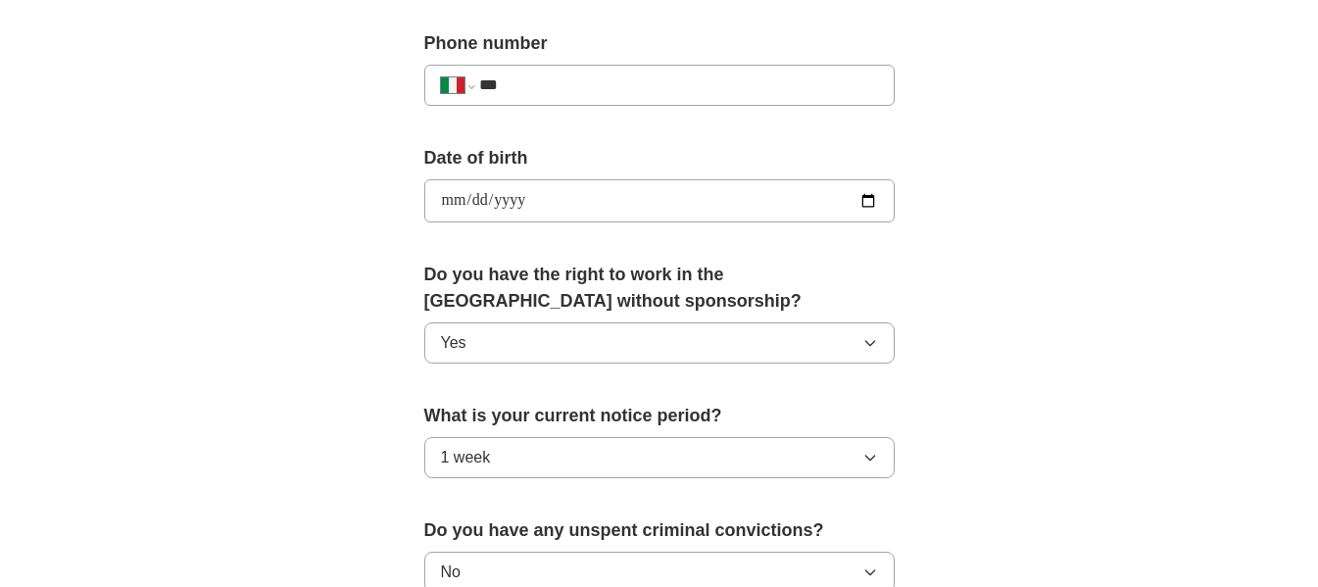
click at [609, 92] on input "***" at bounding box center [678, 86] width 398 height 24
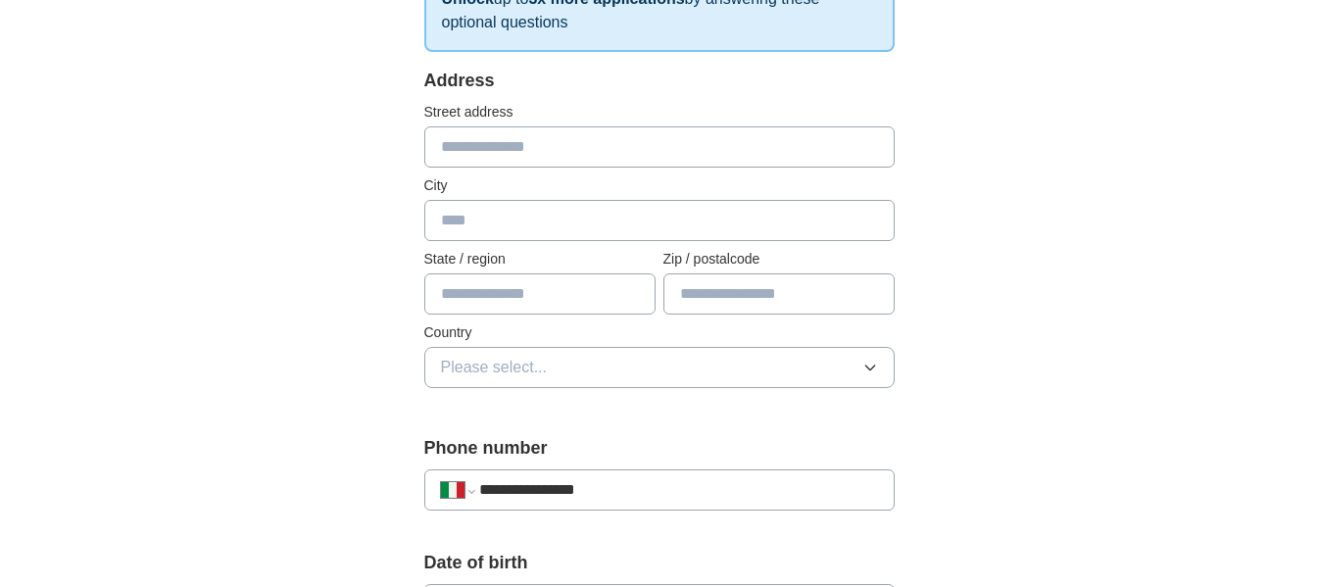
scroll to position [371, 0]
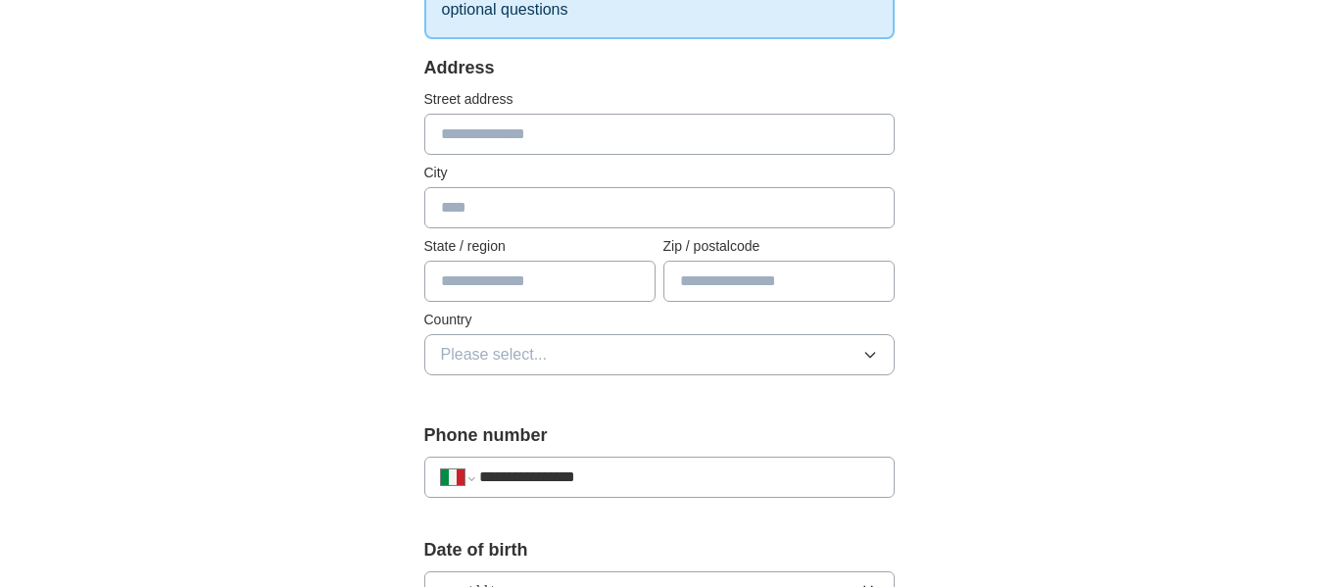
type input "**********"
click at [549, 359] on button "Please select..." at bounding box center [659, 354] width 470 height 41
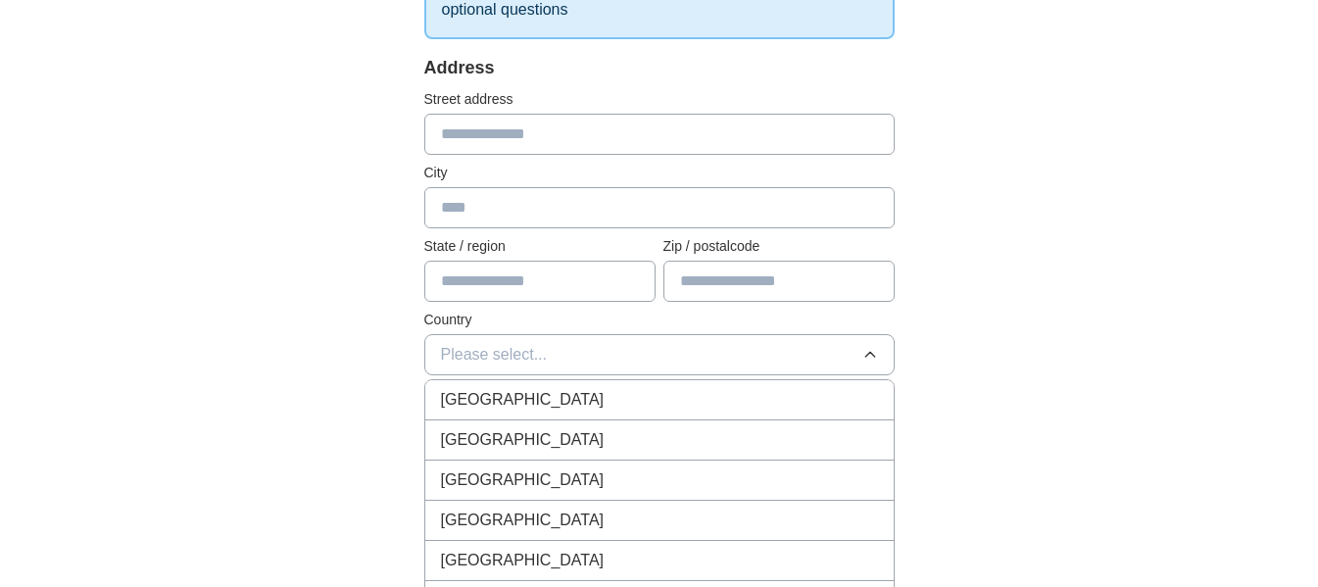
click at [525, 404] on span "[GEOGRAPHIC_DATA]" at bounding box center [523, 400] width 164 height 24
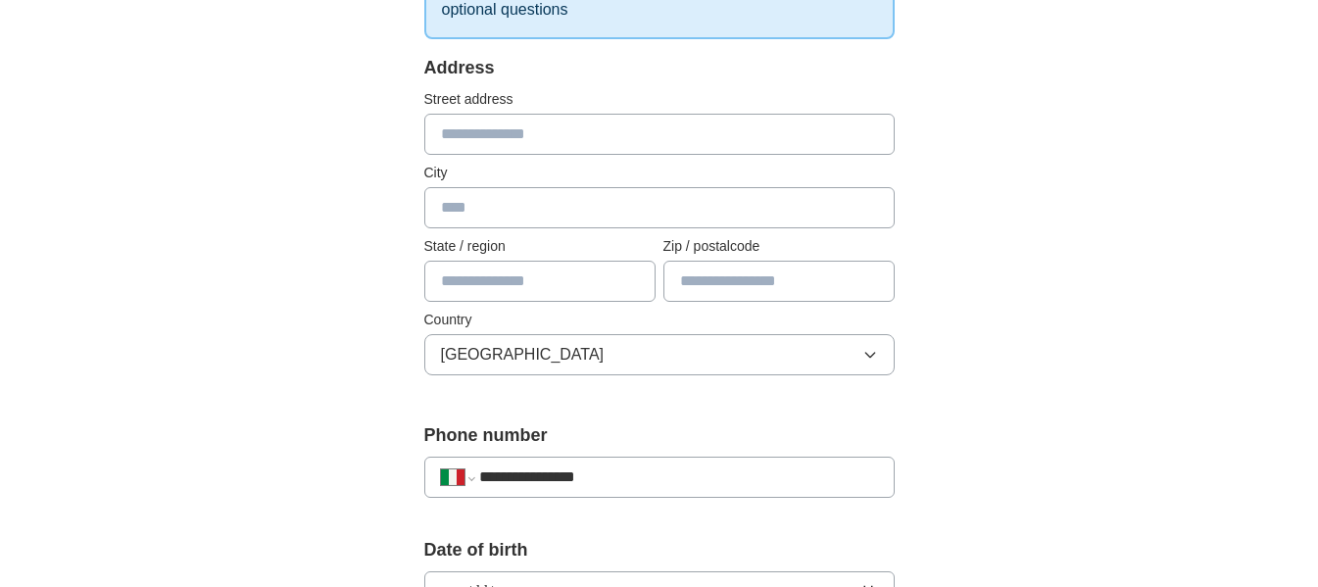
click at [561, 280] on input "text" at bounding box center [539, 281] width 231 height 41
type input "******"
click at [547, 212] on input "text" at bounding box center [659, 207] width 470 height 41
type input "******"
click at [807, 271] on input "text" at bounding box center [779, 281] width 231 height 41
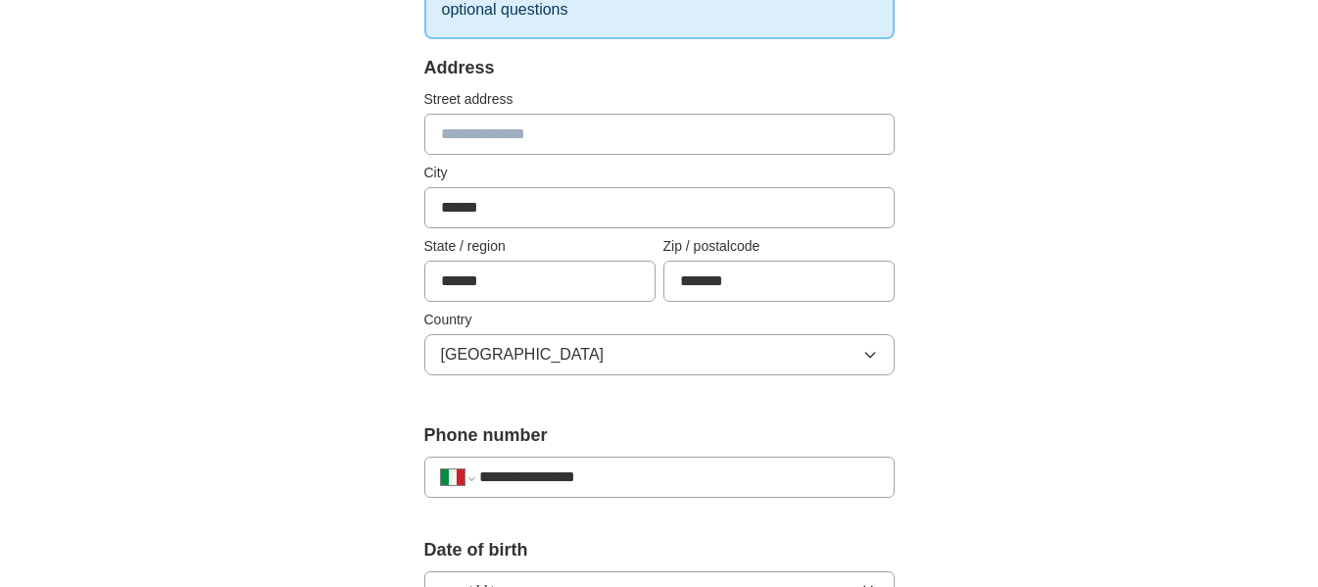
type input "*******"
click at [696, 143] on input "text" at bounding box center [659, 134] width 470 height 41
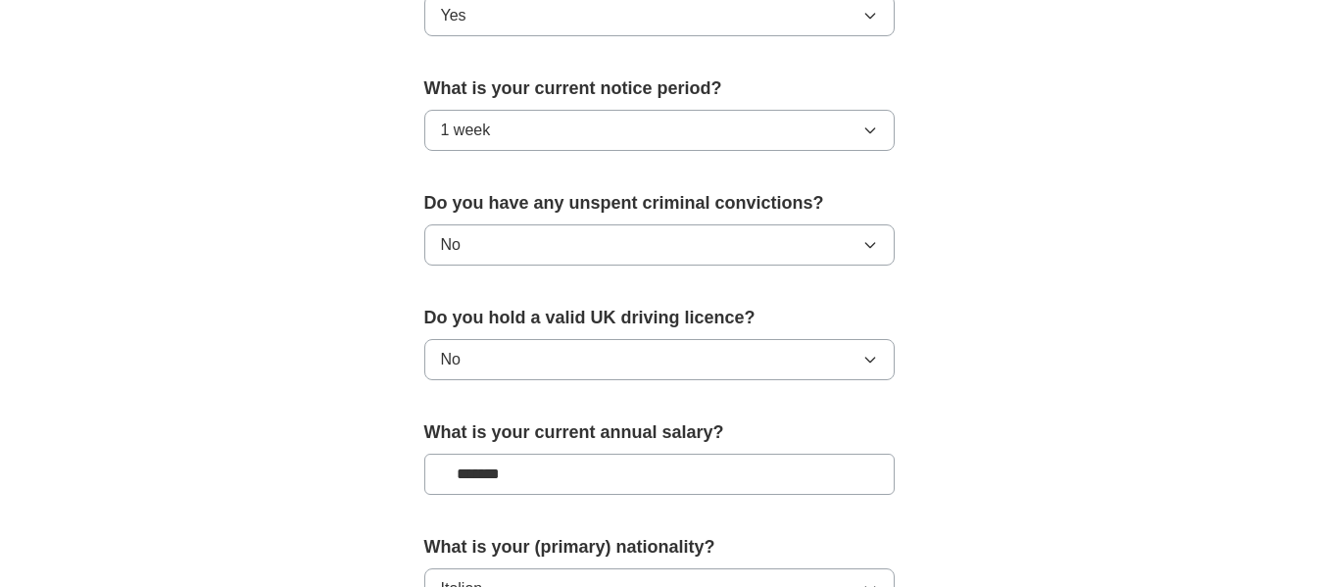
scroll to position [1352, 0]
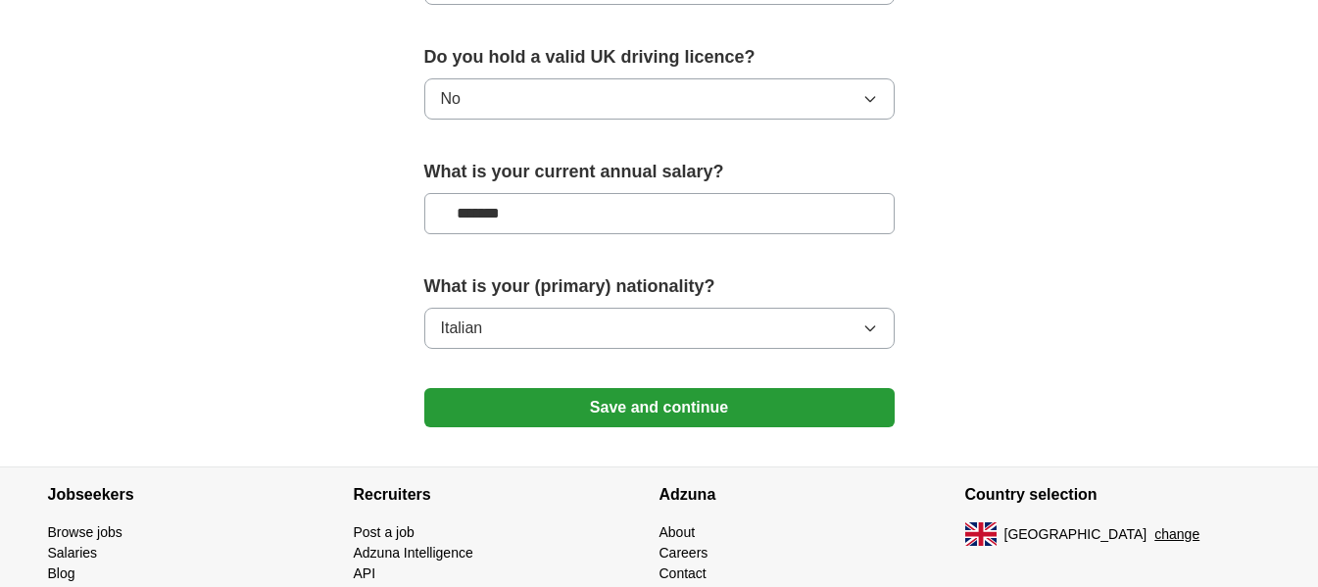
type input "**********"
click at [570, 394] on button "Save and continue" at bounding box center [659, 407] width 470 height 39
